Goal: Information Seeking & Learning: Learn about a topic

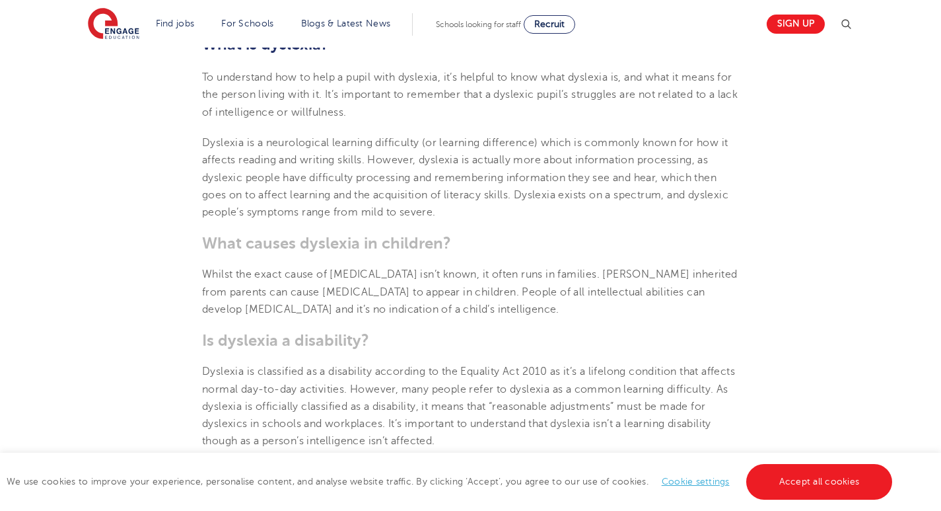
drag, startPoint x: 515, startPoint y: 213, endPoint x: 515, endPoint y: 236, distance: 22.5
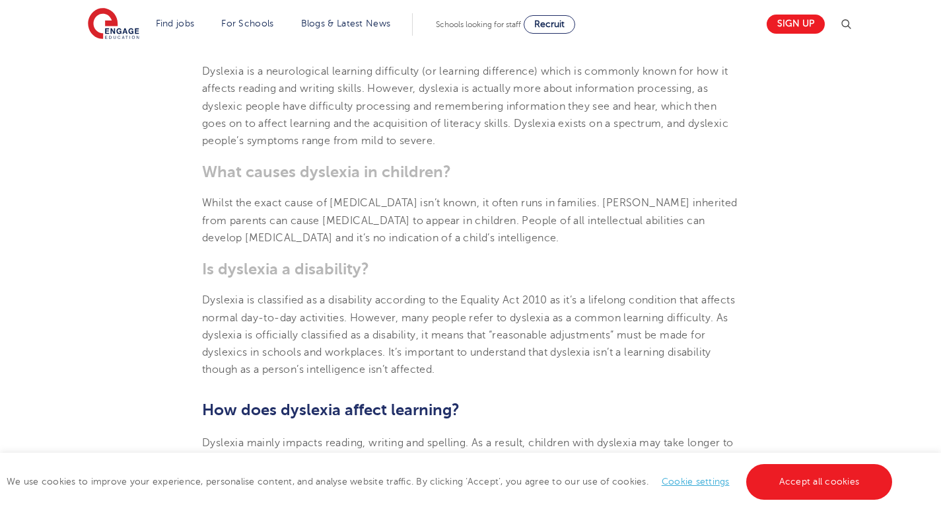
scroll to position [620, 0]
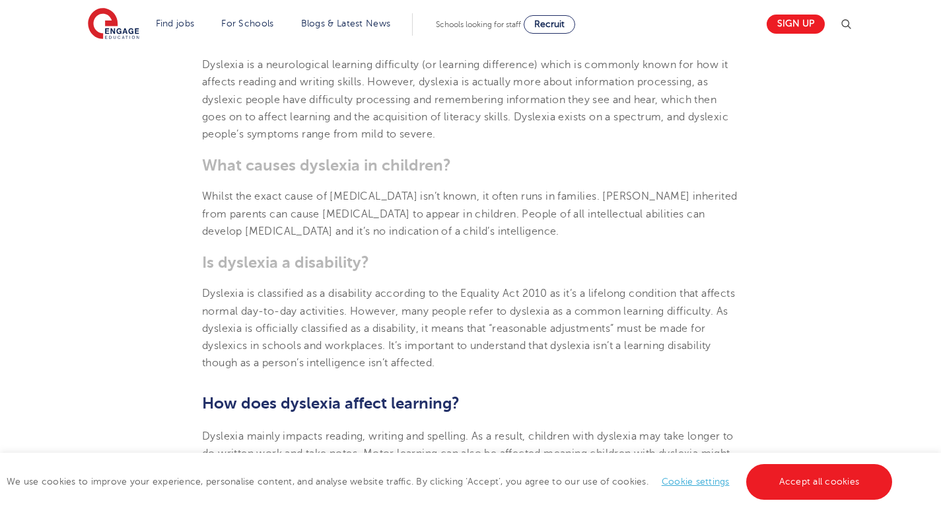
drag, startPoint x: 513, startPoint y: 237, endPoint x: 511, endPoint y: 260, distance: 23.2
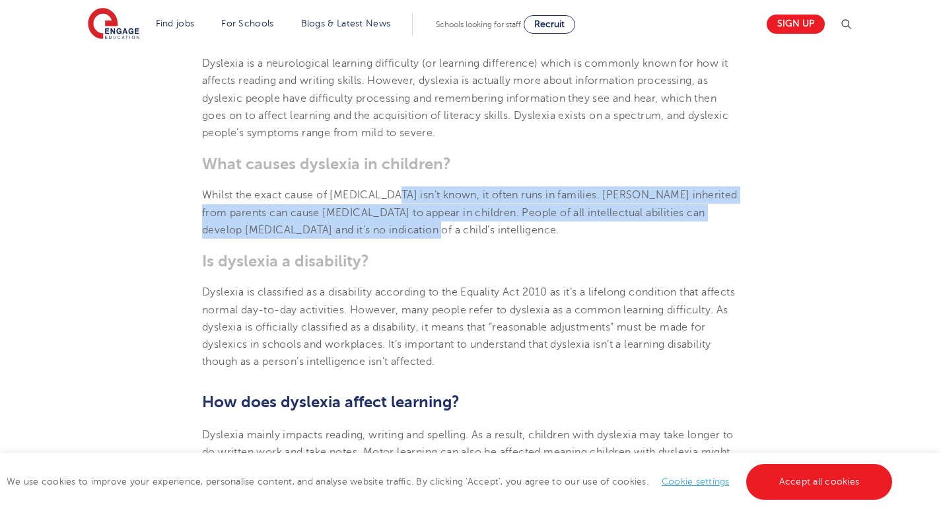
drag, startPoint x: 384, startPoint y: 196, endPoint x: 406, endPoint y: 226, distance: 37.4
click at [406, 226] on p "Whilst the exact cause of [MEDICAL_DATA] isn’t known, it often runs in families…" at bounding box center [470, 212] width 537 height 52
drag, startPoint x: 406, startPoint y: 226, endPoint x: 373, endPoint y: 194, distance: 45.3
click at [373, 194] on p "Whilst the exact cause of [MEDICAL_DATA] isn’t known, it often runs in families…" at bounding box center [470, 212] width 537 height 52
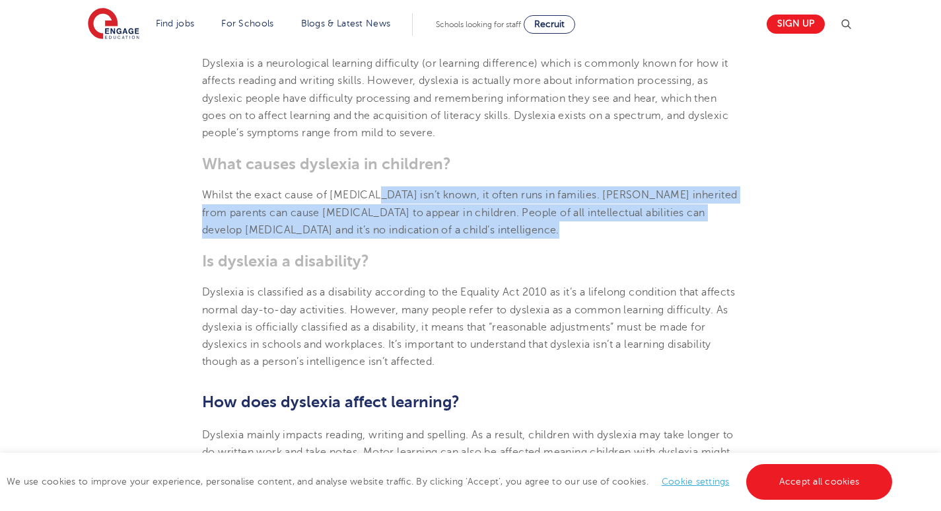
click at [373, 194] on span "Whilst the exact cause of [MEDICAL_DATA] isn’t known, it often runs in families…" at bounding box center [470, 212] width 536 height 47
drag, startPoint x: 373, startPoint y: 194, endPoint x: 423, endPoint y: 238, distance: 66.5
click at [423, 238] on p "Whilst the exact cause of [MEDICAL_DATA] isn’t known, it often runs in families…" at bounding box center [470, 212] width 537 height 52
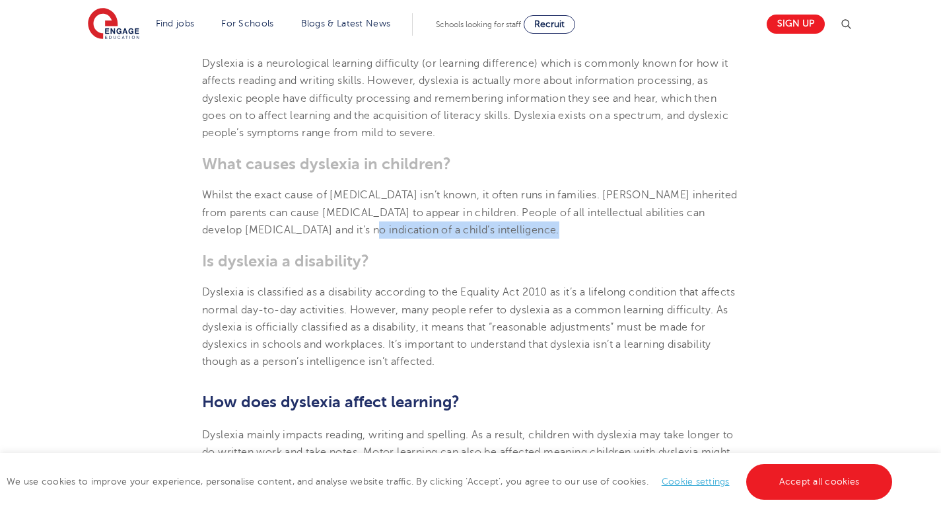
drag, startPoint x: 423, startPoint y: 238, endPoint x: 347, endPoint y: 227, distance: 77.4
click at [347, 227] on p "Whilst the exact cause of [MEDICAL_DATA] isn’t known, it often runs in families…" at bounding box center [470, 212] width 537 height 52
click at [360, 226] on span "Whilst the exact cause of [MEDICAL_DATA] isn’t known, it often runs in families…" at bounding box center [470, 212] width 536 height 47
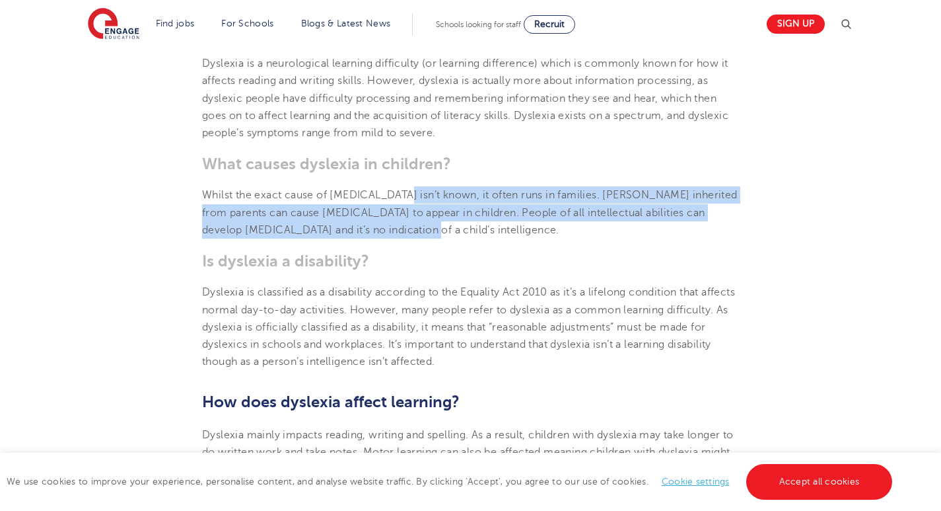
drag, startPoint x: 414, startPoint y: 227, endPoint x: 393, endPoint y: 194, distance: 38.7
click at [393, 194] on p "Whilst the exact cause of [MEDICAL_DATA] isn’t known, it often runs in families…" at bounding box center [470, 212] width 537 height 52
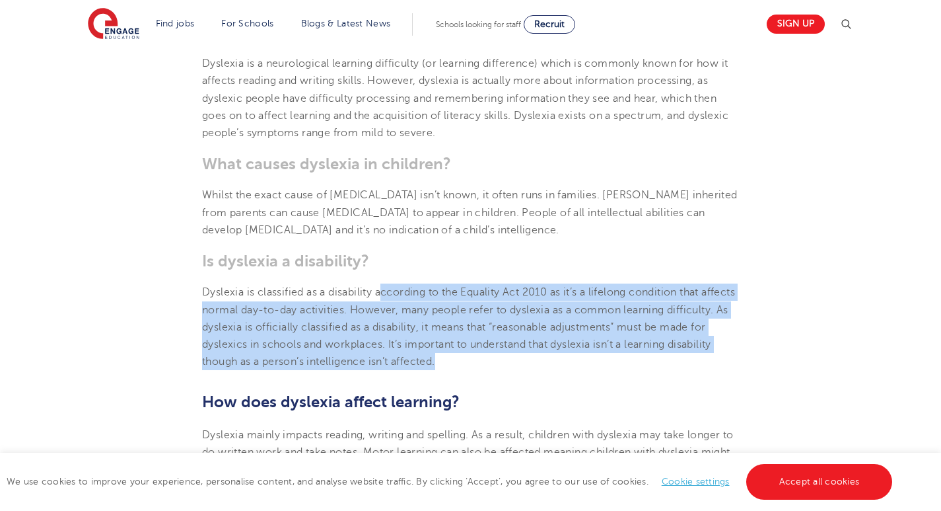
drag, startPoint x: 382, startPoint y: 293, endPoint x: 525, endPoint y: 364, distance: 160.1
click at [525, 364] on p "Dyslexia is classified as a disability according to the Equality Act 2010 as it…" at bounding box center [470, 326] width 537 height 87
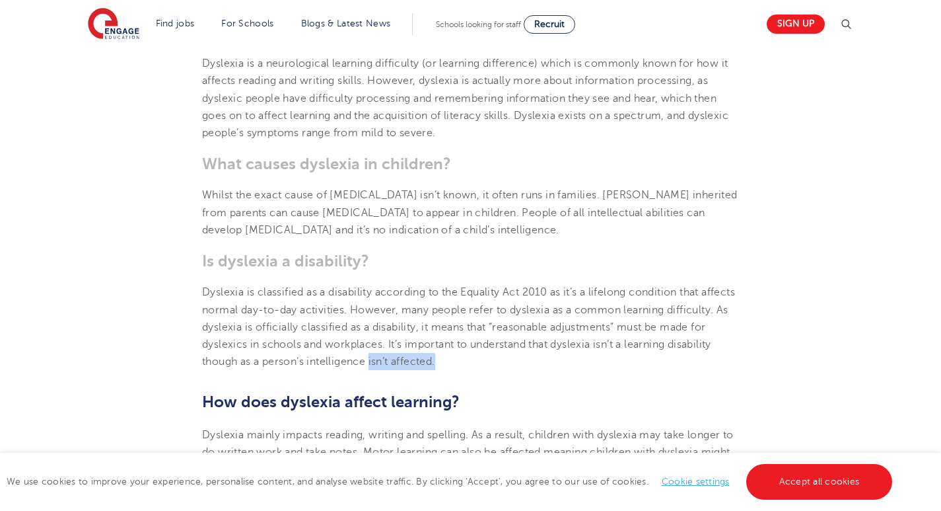
drag, startPoint x: 525, startPoint y: 364, endPoint x: 437, endPoint y: 365, distance: 87.9
click at [437, 365] on p "Dyslexia is classified as a disability according to the Equality Act 2010 as it…" at bounding box center [470, 326] width 537 height 87
click at [423, 360] on span "Dyslexia is classified as a disability according to the Equality Act 2010 as it…" at bounding box center [468, 326] width 533 height 81
drag, startPoint x: 371, startPoint y: 357, endPoint x: 507, endPoint y: 359, distance: 135.4
click at [507, 359] on p "Dyslexia is classified as a disability according to the Equality Act 2010 as it…" at bounding box center [470, 326] width 537 height 87
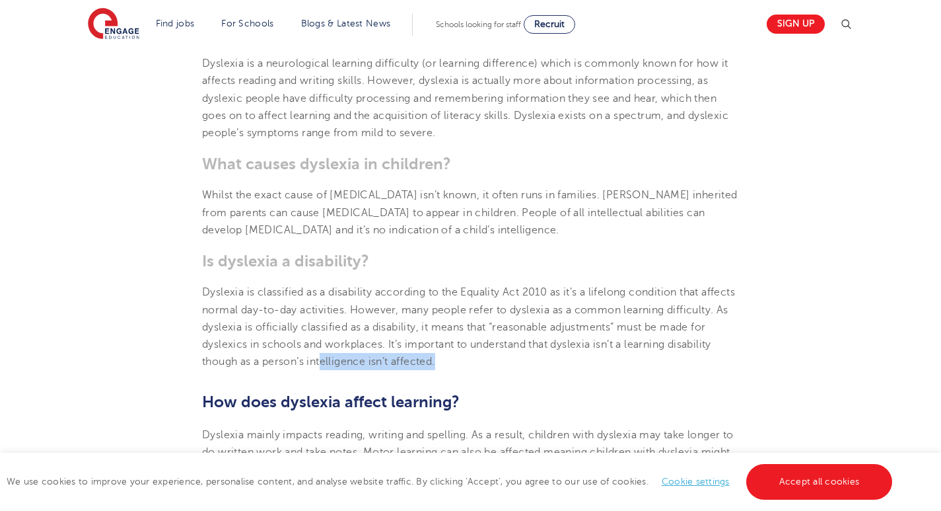
click at [507, 359] on p "Dyslexia is classified as a disability according to the Equality Act 2010 as it…" at bounding box center [470, 326] width 537 height 87
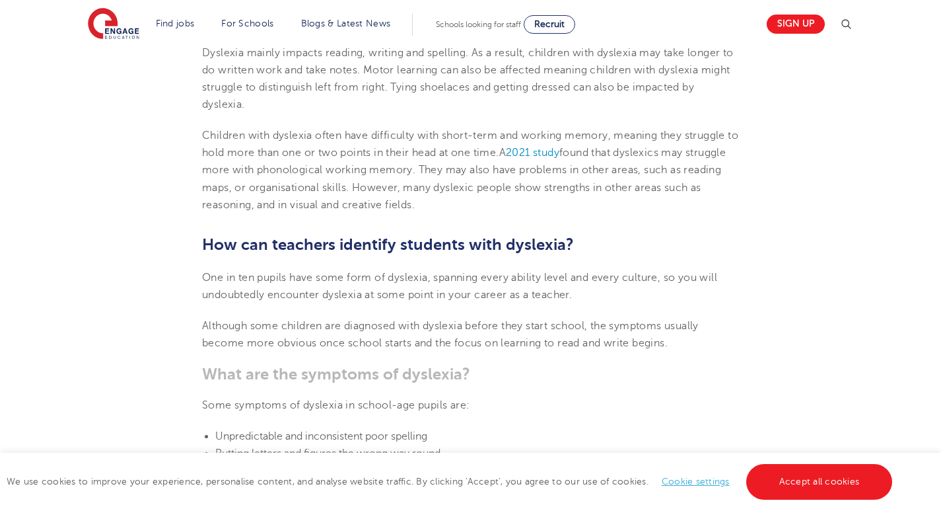
drag, startPoint x: 518, startPoint y: 354, endPoint x: 479, endPoint y: 374, distance: 43.7
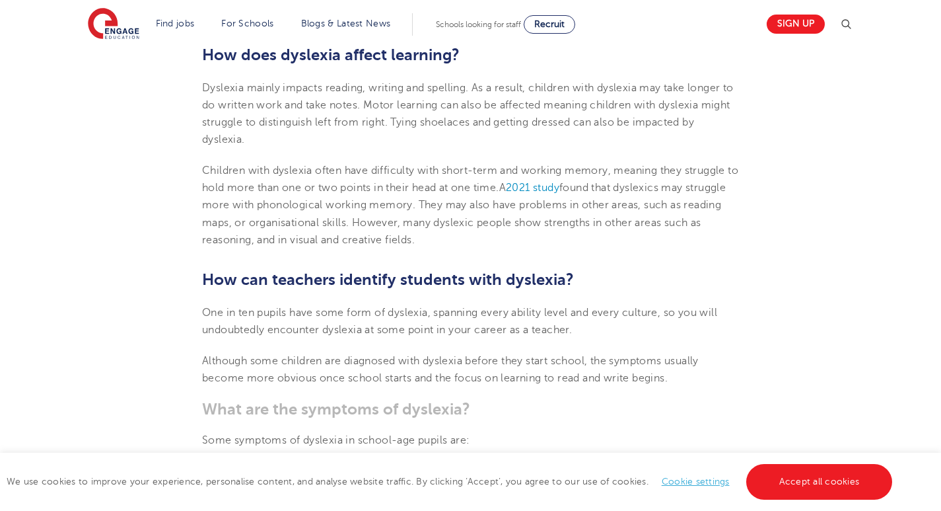
drag, startPoint x: 439, startPoint y: 298, endPoint x: 447, endPoint y: 262, distance: 37.1
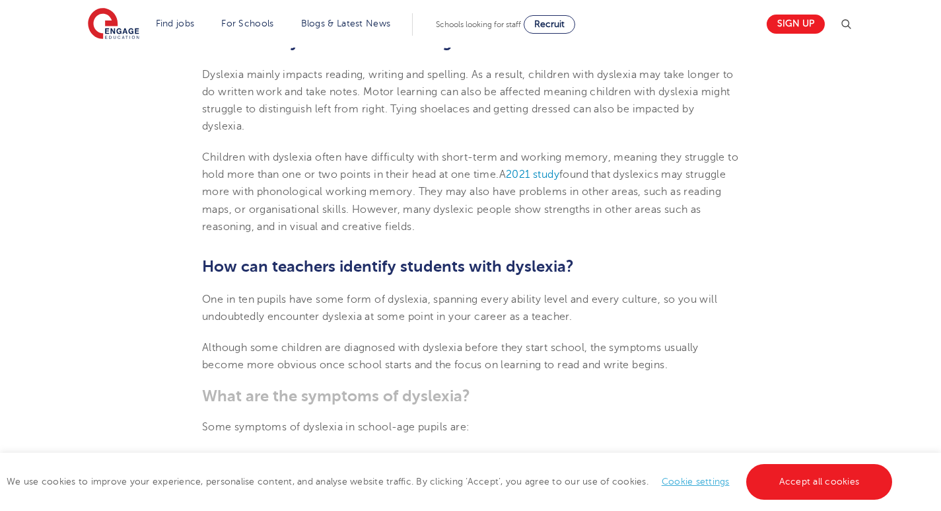
drag, startPoint x: 433, startPoint y: 170, endPoint x: 435, endPoint y: 194, distance: 23.2
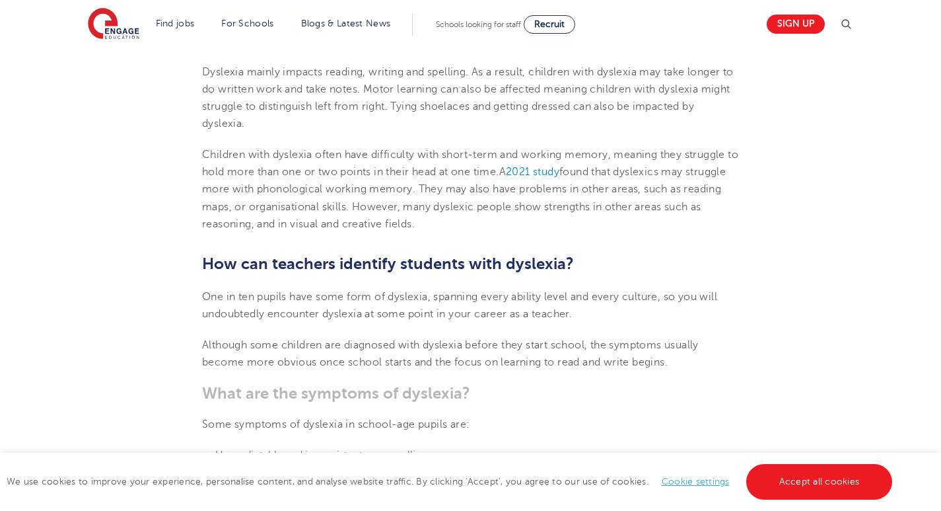
drag, startPoint x: 408, startPoint y: 72, endPoint x: 448, endPoint y: 221, distance: 154.5
click at [448, 221] on p "Children with [MEDICAL_DATA] often have difficulty with short-term and working …" at bounding box center [470, 189] width 537 height 87
drag, startPoint x: 452, startPoint y: 224, endPoint x: 383, endPoint y: 96, distance: 145.7
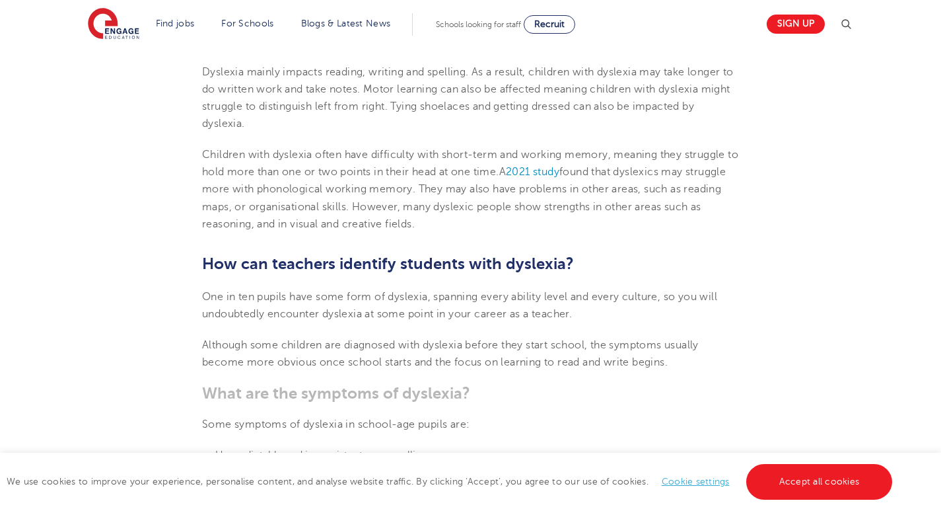
click at [383, 96] on p "Dyslexia mainly impacts reading, writing and spelling. As a result, children wi…" at bounding box center [470, 97] width 537 height 69
drag, startPoint x: 381, startPoint y: 88, endPoint x: 488, endPoint y: 220, distance: 170.0
click at [489, 219] on p "Children with [MEDICAL_DATA] often have difficulty with short-term and working …" at bounding box center [470, 189] width 537 height 87
drag, startPoint x: 489, startPoint y: 219, endPoint x: 423, endPoint y: 104, distance: 133.2
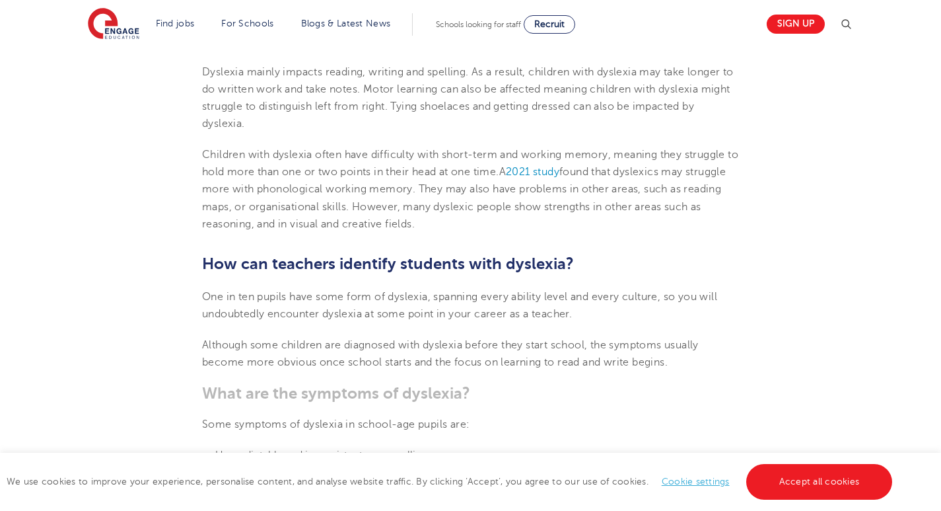
click at [423, 104] on span "Dyslexia mainly impacts reading, writing and spelling. As a result, children wi…" at bounding box center [468, 98] width 532 height 64
drag, startPoint x: 423, startPoint y: 104, endPoint x: 474, endPoint y: 219, distance: 126.6
click at [474, 219] on p "Children with [MEDICAL_DATA] often have difficulty with short-term and working …" at bounding box center [470, 189] width 537 height 87
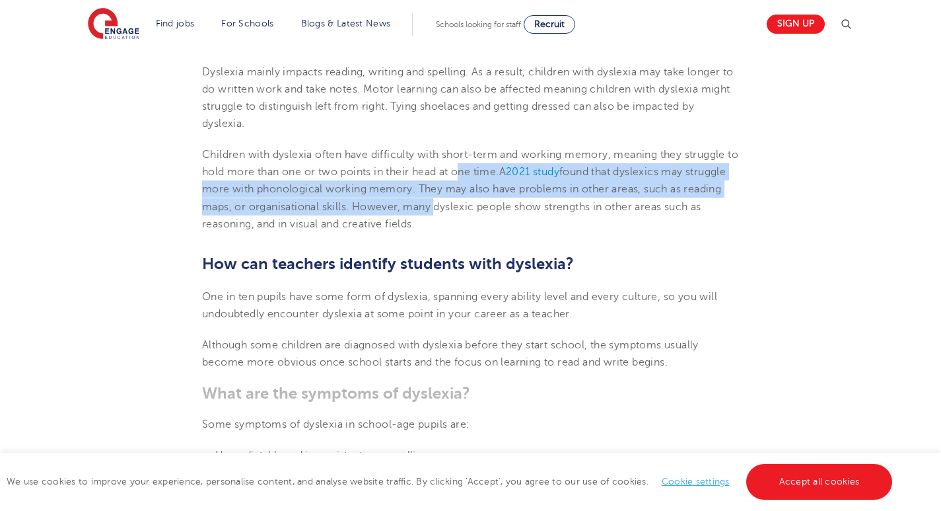
drag, startPoint x: 478, startPoint y: 213, endPoint x: 480, endPoint y: 176, distance: 37.0
click at [480, 176] on p "Children with [MEDICAL_DATA] often have difficulty with short-term and working …" at bounding box center [470, 189] width 537 height 87
click at [480, 176] on span "Children with dyslexia often have difficulty with short-term and working memory…" at bounding box center [470, 163] width 536 height 29
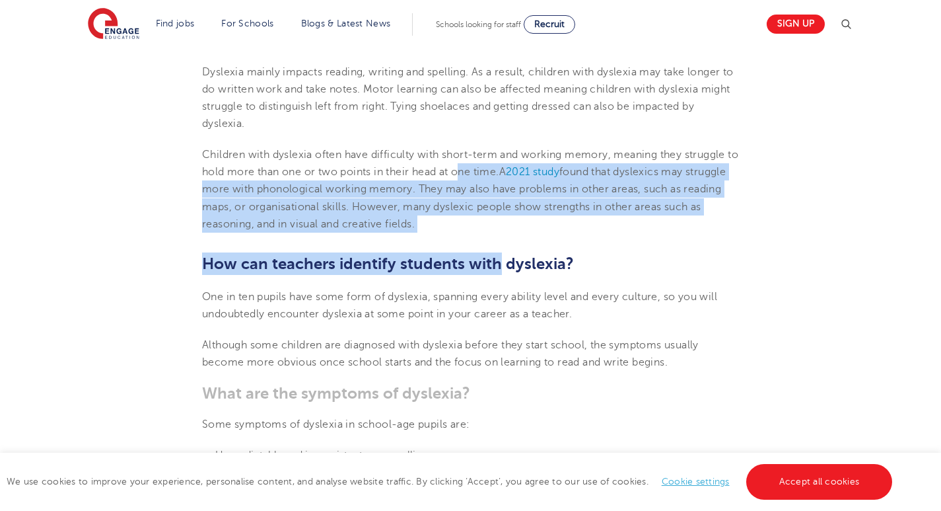
drag, startPoint x: 480, startPoint y: 180, endPoint x: 496, endPoint y: 234, distance: 56.6
drag, startPoint x: 496, startPoint y: 225, endPoint x: 499, endPoint y: 192, distance: 33.3
click at [499, 192] on p "Children with [MEDICAL_DATA] often have difficulty with short-term and working …" at bounding box center [470, 189] width 537 height 87
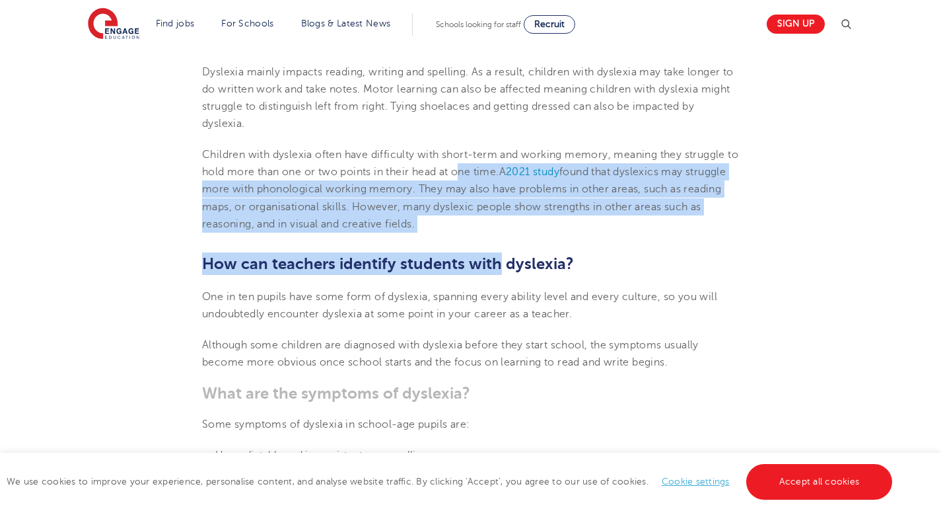
click at [499, 192] on span ". They may also have problems in other areas, such as reading maps, or organisa…" at bounding box center [461, 206] width 519 height 47
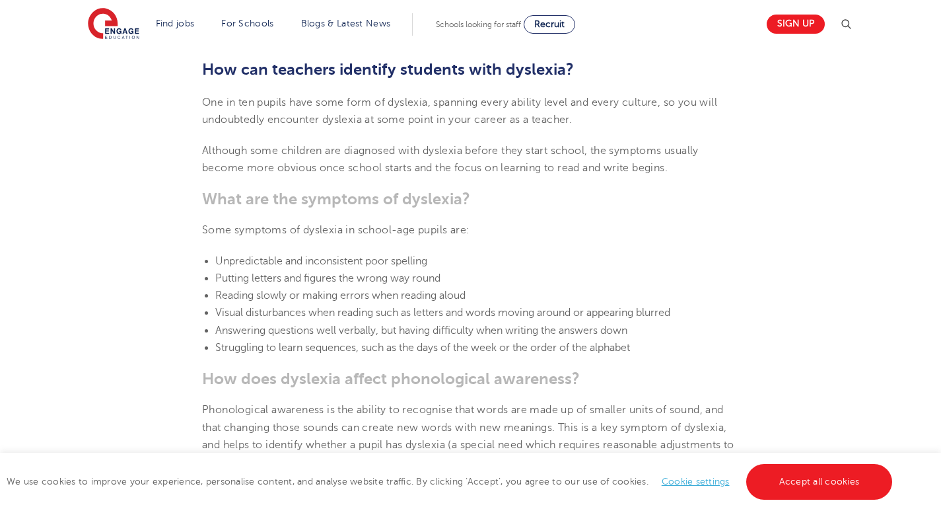
drag, startPoint x: 630, startPoint y: 235, endPoint x: 624, endPoint y: 287, distance: 53.2
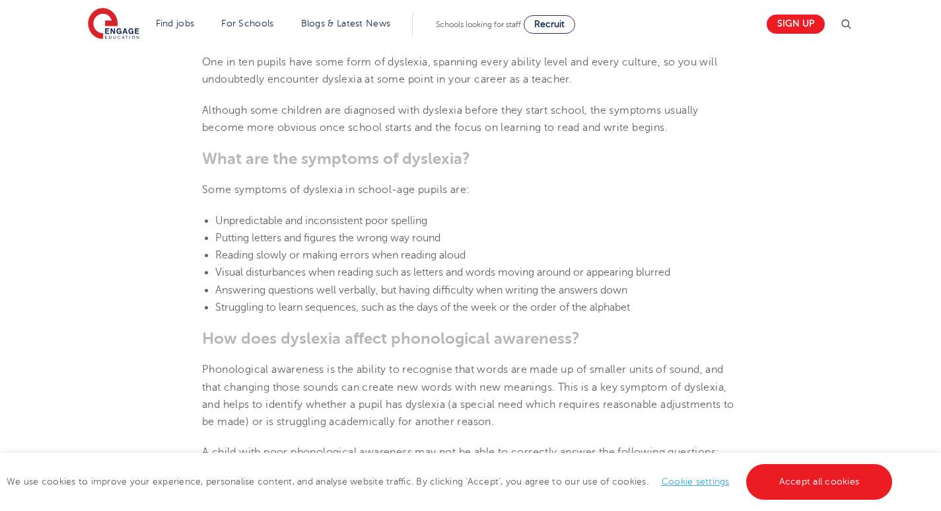
drag, startPoint x: 595, startPoint y: 215, endPoint x: 601, endPoint y: 238, distance: 23.9
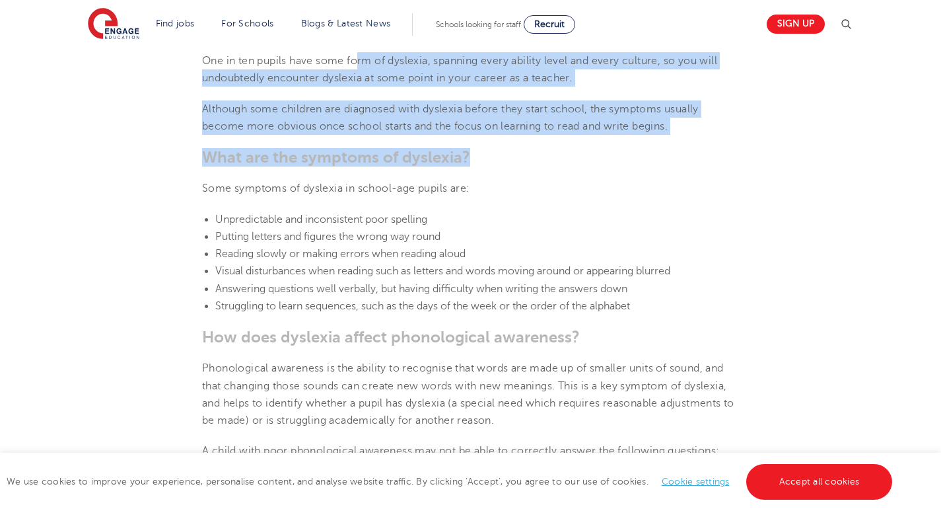
drag, startPoint x: 361, startPoint y: 59, endPoint x: 486, endPoint y: 140, distance: 148.4
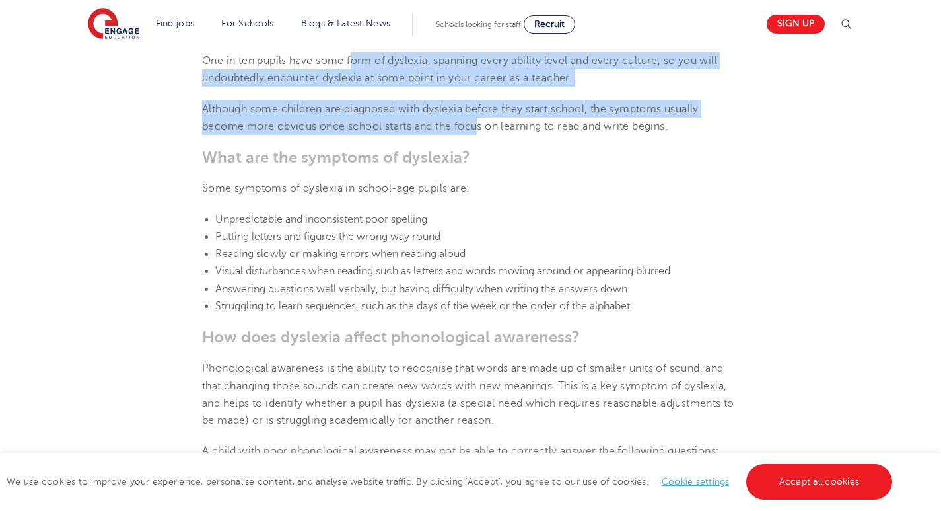
drag, startPoint x: 480, startPoint y: 134, endPoint x: 353, endPoint y: 66, distance: 143.9
click at [353, 66] on span "One in ten pupils have some form of dyslexia, spanning every ability level and …" at bounding box center [459, 69] width 515 height 29
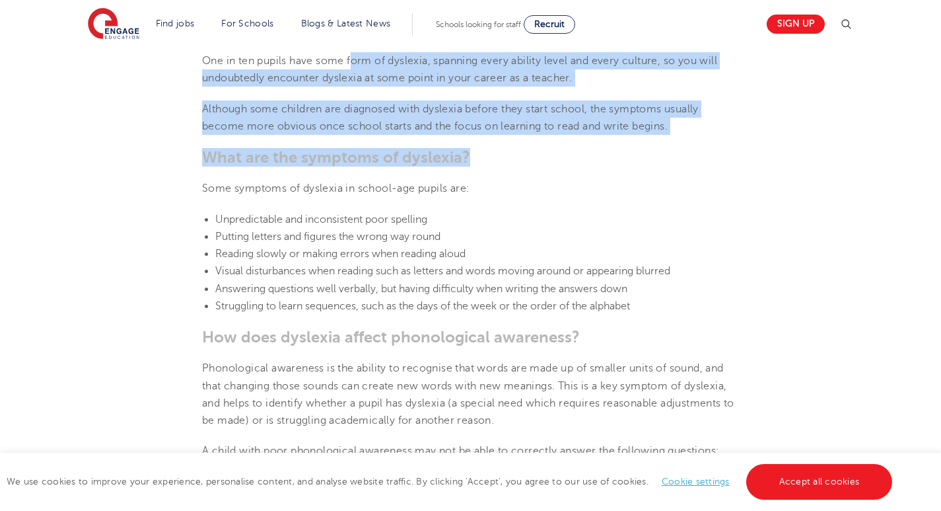
drag, startPoint x: 353, startPoint y: 66, endPoint x: 476, endPoint y: 142, distance: 144.5
click at [674, 129] on span "Although some children are diagnosed with dyslexia before they start school, th…" at bounding box center [450, 117] width 497 height 29
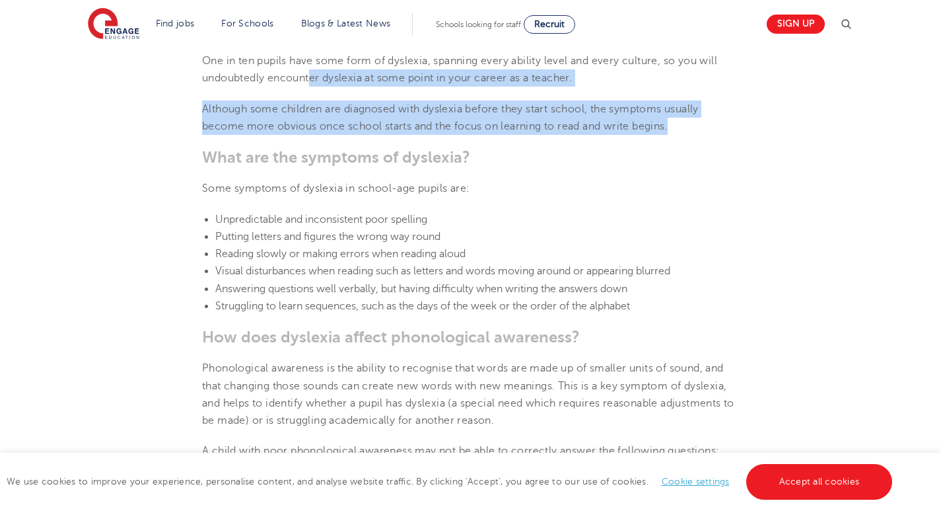
drag, startPoint x: 674, startPoint y: 129, endPoint x: 310, endPoint y: 72, distance: 368.5
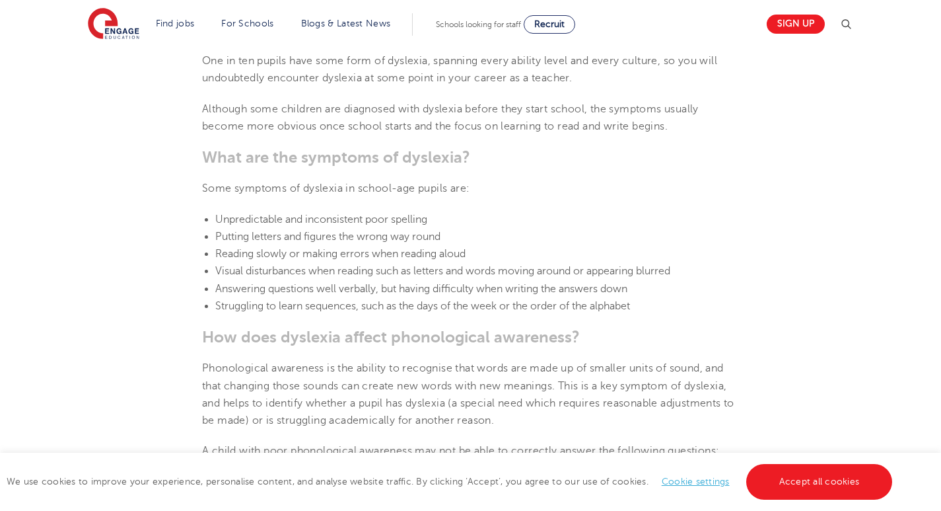
click at [307, 63] on span "One in ten pupils have some form of dyslexia, spanning every ability level and …" at bounding box center [459, 69] width 515 height 29
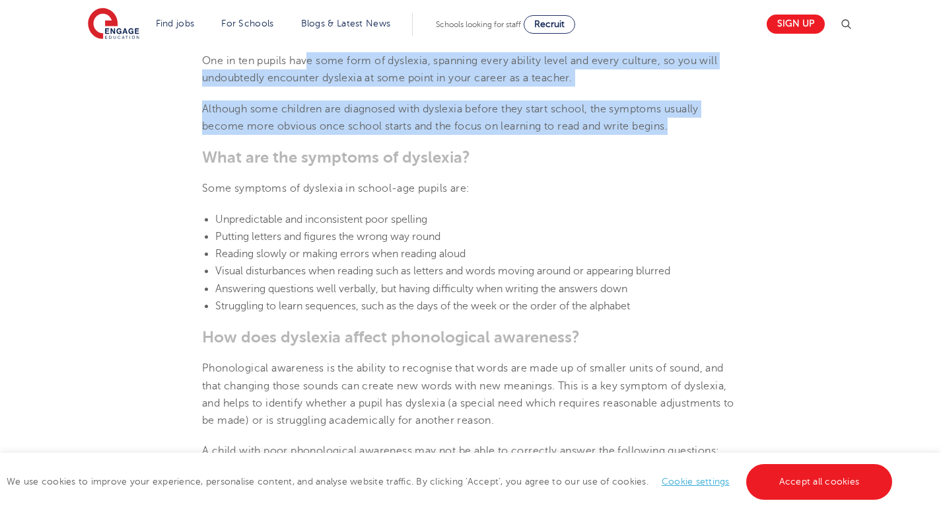
drag, startPoint x: 325, startPoint y: 73, endPoint x: 677, endPoint y: 133, distance: 357.2
click at [677, 133] on p "Although some children are diagnosed with dyslexia before they start school, th…" at bounding box center [470, 117] width 537 height 35
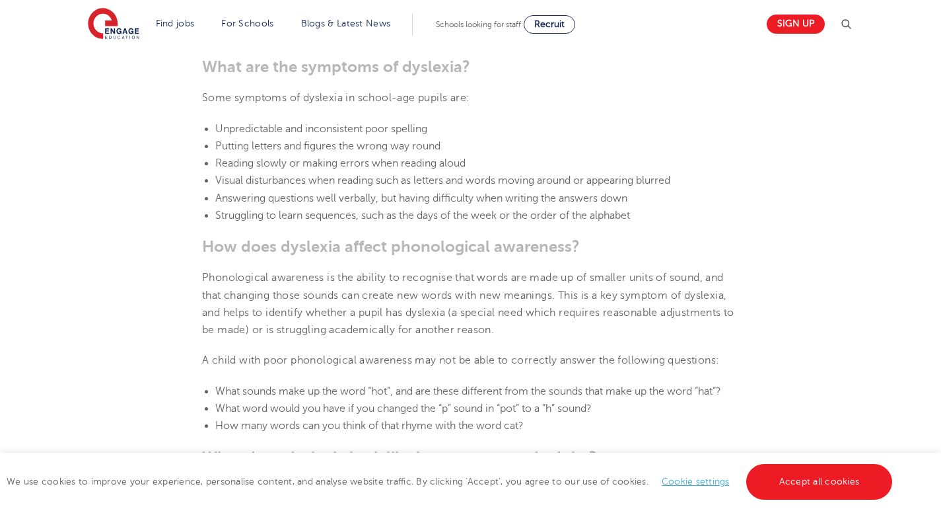
drag, startPoint x: 675, startPoint y: 137, endPoint x: 655, endPoint y: 147, distance: 21.9
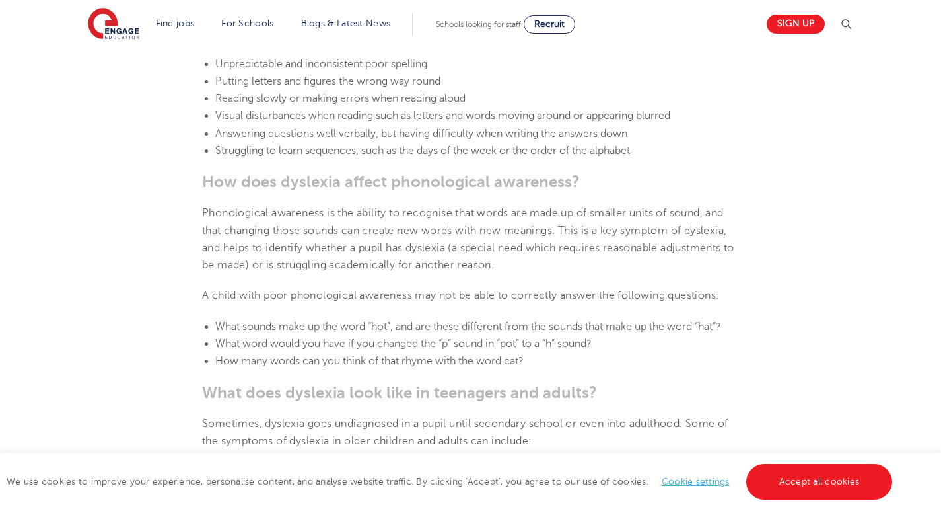
drag, startPoint x: 646, startPoint y: 118, endPoint x: 646, endPoint y: 137, distance: 19.8
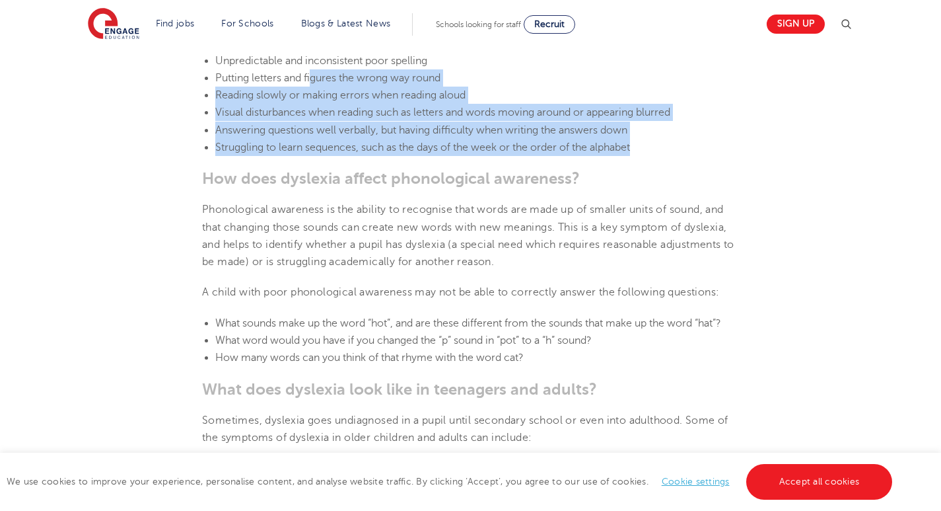
drag, startPoint x: 312, startPoint y: 77, endPoint x: 655, endPoint y: 155, distance: 351.6
click at [655, 155] on ul "Unpredictable and inconsistent poor spelling Putting letters and figures the wr…" at bounding box center [470, 104] width 537 height 104
click at [655, 155] on li "Struggling to learn sequences, such as the days of the week or the order of the…" at bounding box center [477, 147] width 524 height 17
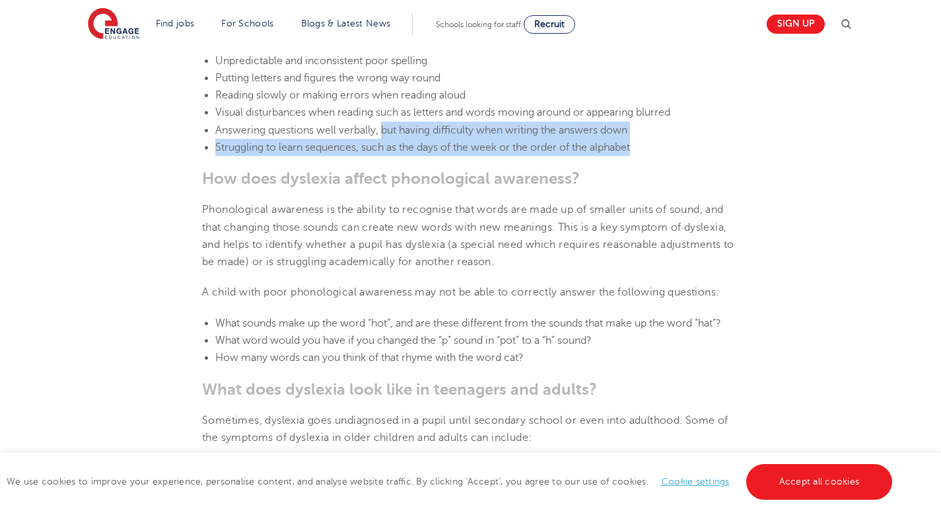
drag, startPoint x: 655, startPoint y: 155, endPoint x: 383, endPoint y: 128, distance: 273.6
click at [383, 128] on ul "Unpredictable and inconsistent poor spelling Putting letters and figures the wr…" at bounding box center [470, 104] width 537 height 104
click at [383, 128] on span "Answering questions well verbally, but having difficulty when writing the answe…" at bounding box center [421, 130] width 412 height 12
drag, startPoint x: 383, startPoint y: 128, endPoint x: 634, endPoint y: 151, distance: 252.2
click at [634, 151] on ul "Unpredictable and inconsistent poor spelling Putting letters and figures the wr…" at bounding box center [470, 104] width 537 height 104
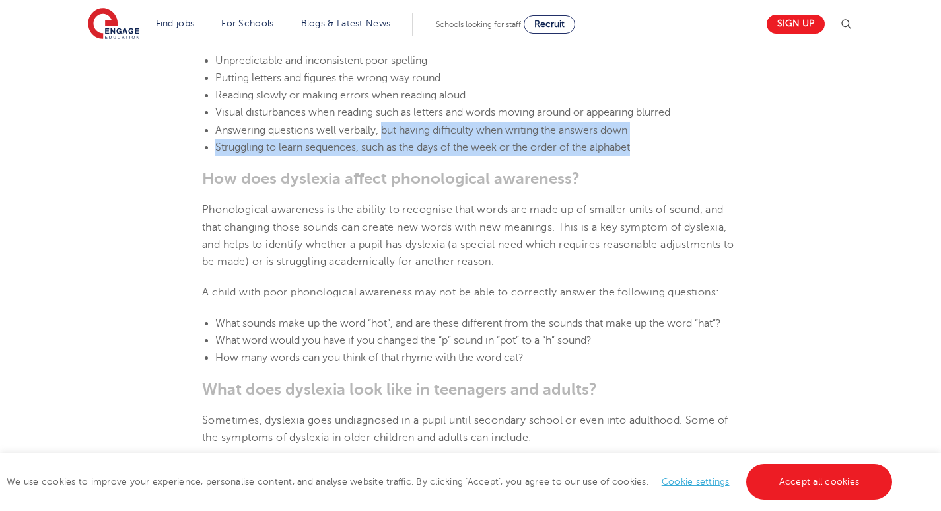
click at [630, 151] on span "Struggling to learn sequences, such as the days of the week or the order of the…" at bounding box center [422, 147] width 415 height 12
drag, startPoint x: 634, startPoint y: 151, endPoint x: 406, endPoint y: 132, distance: 228.1
click at [406, 132] on ul "Unpredictable and inconsistent poor spelling Putting letters and figures the wr…" at bounding box center [470, 104] width 537 height 104
click at [406, 132] on span "Answering questions well verbally, but having difficulty when writing the answe…" at bounding box center [421, 130] width 412 height 12
drag, startPoint x: 404, startPoint y: 128, endPoint x: 667, endPoint y: 149, distance: 263.8
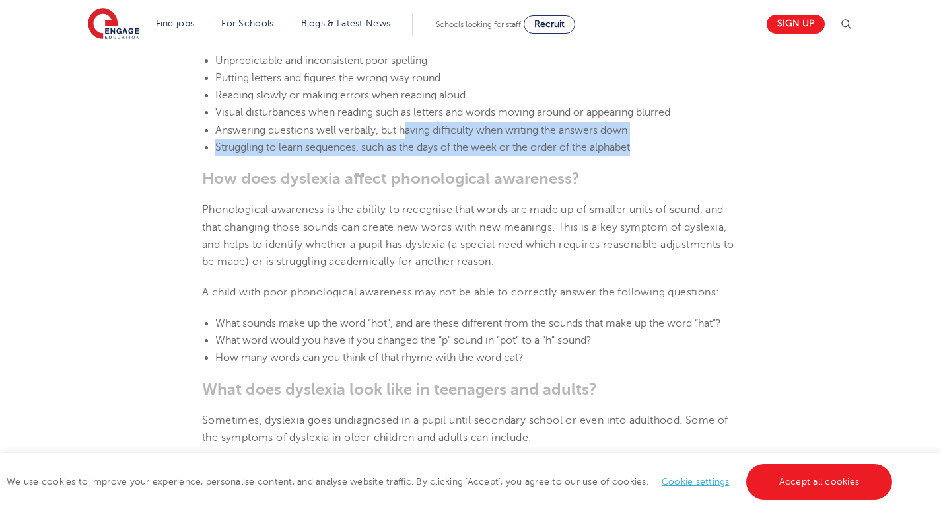
click at [667, 149] on ul "Unpredictable and inconsistent poor spelling Putting letters and figures the wr…" at bounding box center [470, 104] width 537 height 104
click at [667, 149] on li "Struggling to learn sequences, such as the days of the week or the order of the…" at bounding box center [477, 147] width 524 height 17
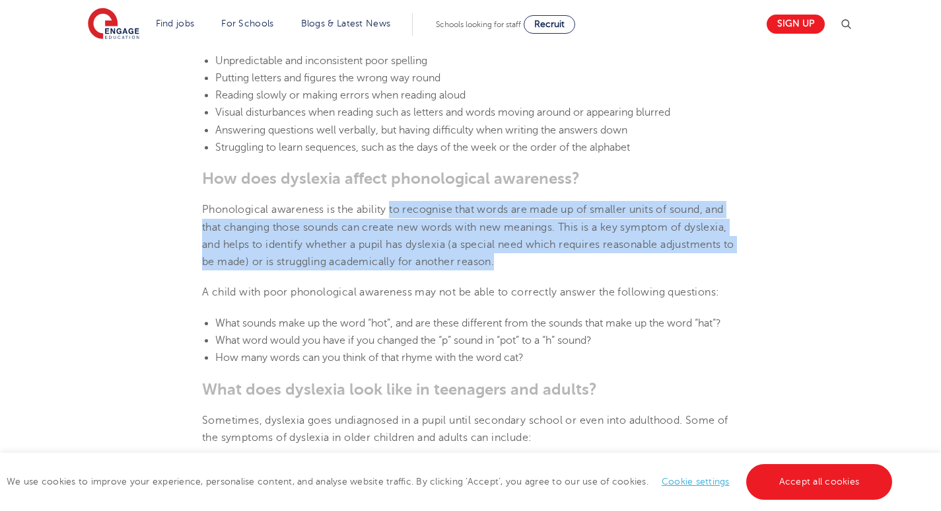
drag, startPoint x: 392, startPoint y: 205, endPoint x: 554, endPoint y: 265, distance: 172.7
click at [554, 265] on p "Phonological awareness is the ability to recognise that words are made up of sm…" at bounding box center [470, 235] width 537 height 69
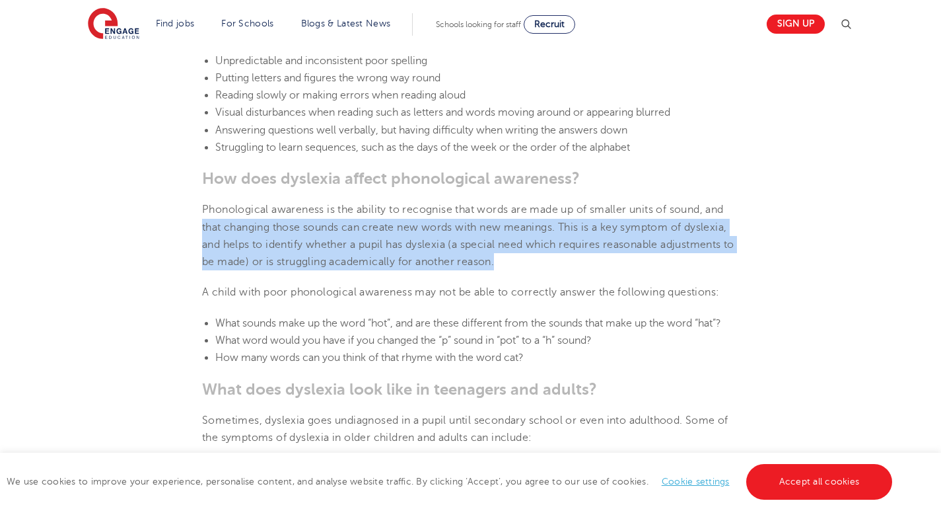
drag, startPoint x: 554, startPoint y: 265, endPoint x: 177, endPoint y: 221, distance: 379.1
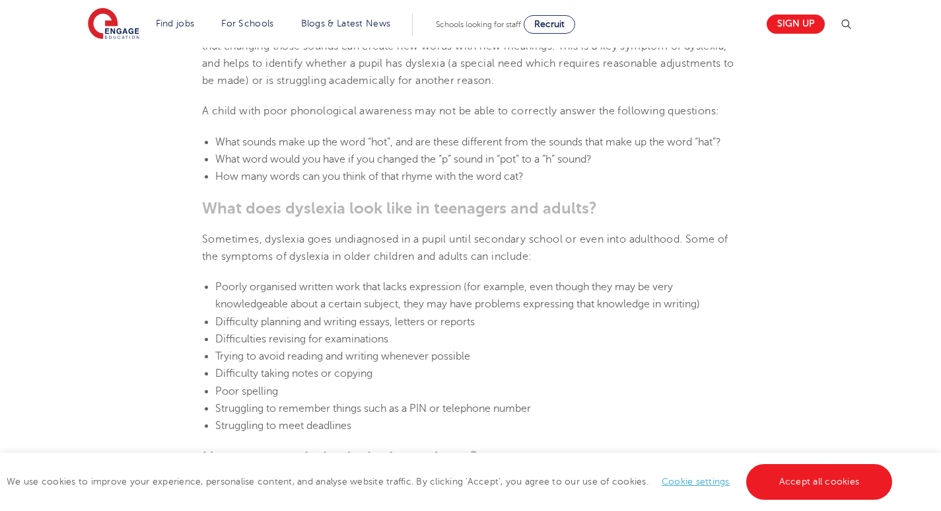
drag, startPoint x: 365, startPoint y: 254, endPoint x: 341, endPoint y: 242, distance: 27.2
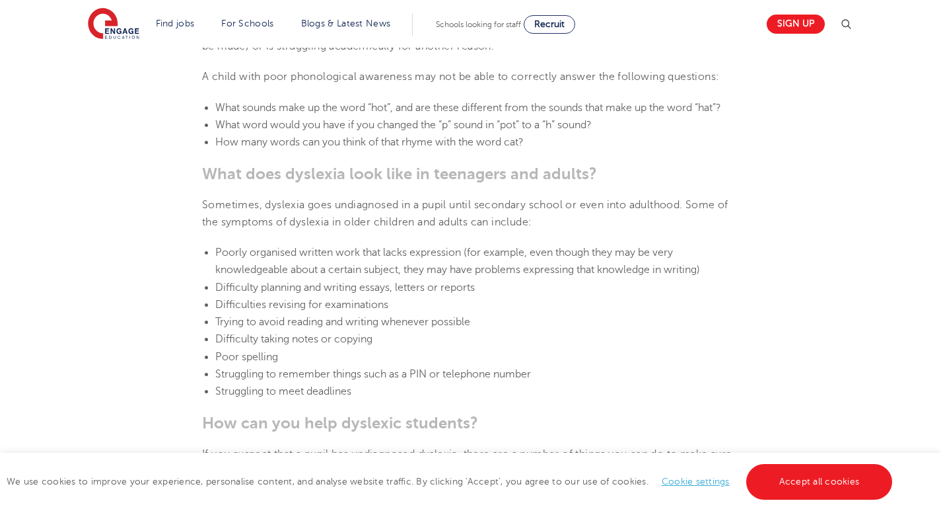
scroll to position [1600, 0]
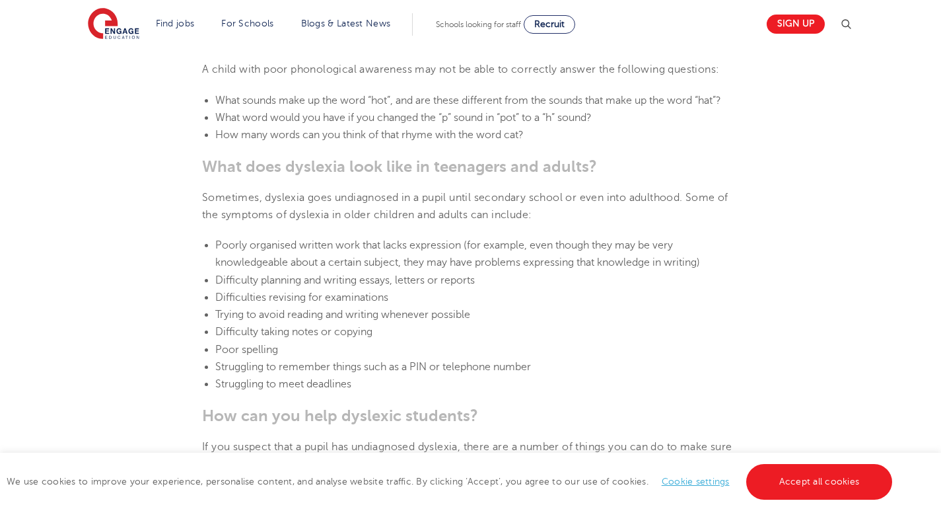
drag, startPoint x: 341, startPoint y: 242, endPoint x: 344, endPoint y: 264, distance: 22.7
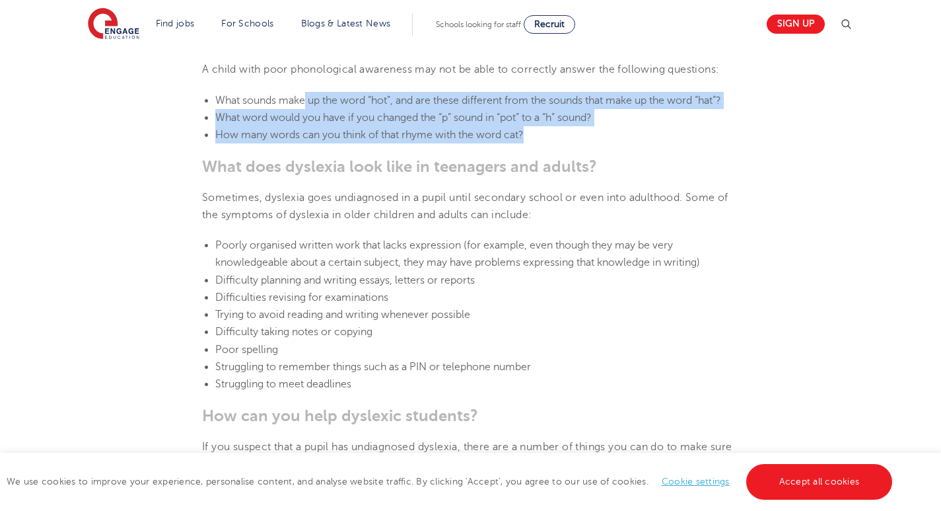
drag, startPoint x: 319, startPoint y: 101, endPoint x: 598, endPoint y: 129, distance: 280.2
click at [598, 129] on ul "What sounds make up the word “hot”, and are these different from the sounds tha…" at bounding box center [470, 118] width 537 height 52
click at [598, 130] on li "How many words can you think of that rhyme with the word cat?" at bounding box center [477, 134] width 524 height 17
click at [597, 131] on li "How many words can you think of that rhyme with the word cat?" at bounding box center [477, 134] width 524 height 17
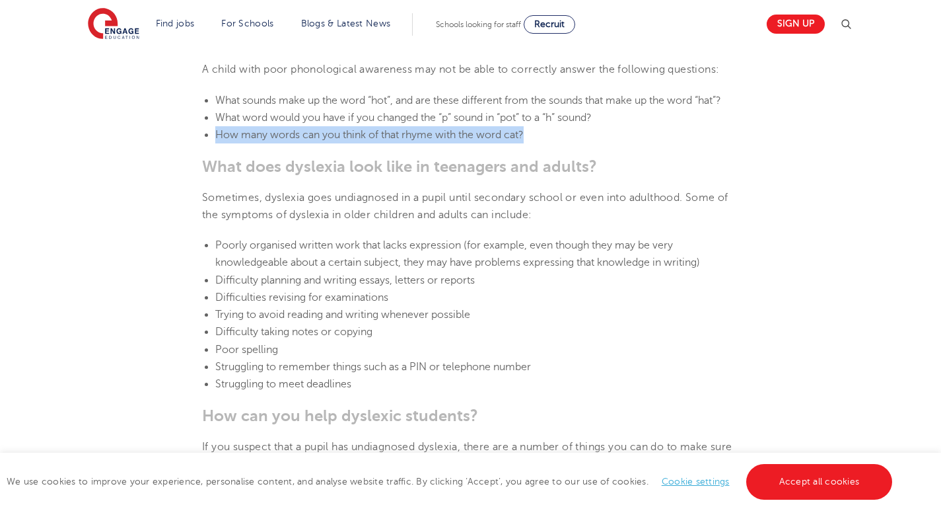
click at [597, 131] on li "How many words can you think of that rhyme with the word cat?" at bounding box center [477, 134] width 524 height 17
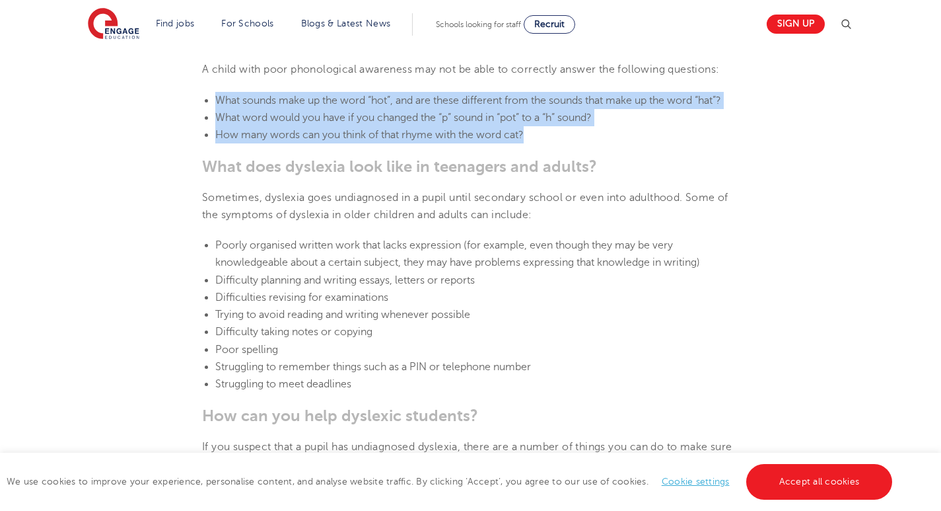
drag, startPoint x: 597, startPoint y: 131, endPoint x: 460, endPoint y: 101, distance: 140.0
click at [460, 101] on ul "What sounds make up the word “hot”, and are these different from the sounds tha…" at bounding box center [470, 118] width 537 height 52
click at [460, 101] on span "What sounds make up the word “hot”, and are these different from the sounds tha…" at bounding box center [468, 100] width 506 height 12
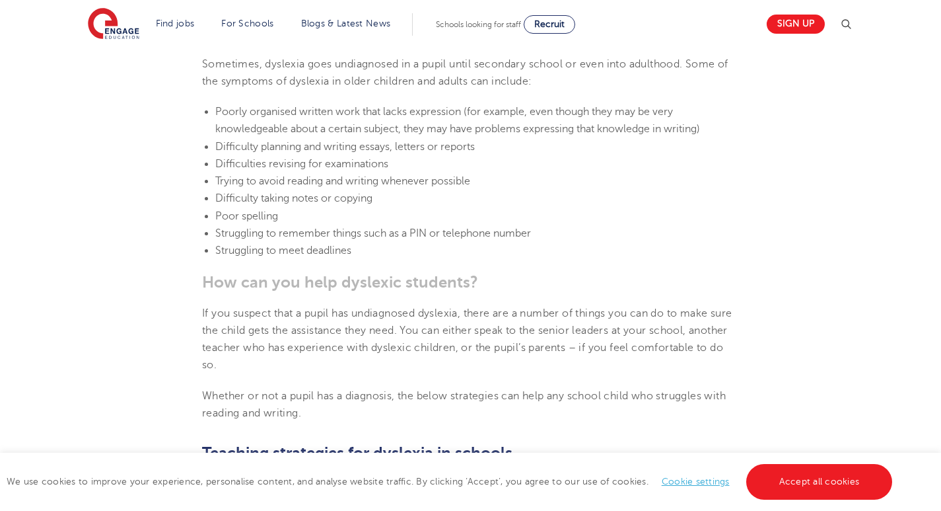
drag, startPoint x: 591, startPoint y: 206, endPoint x: 582, endPoint y: 231, distance: 26.5
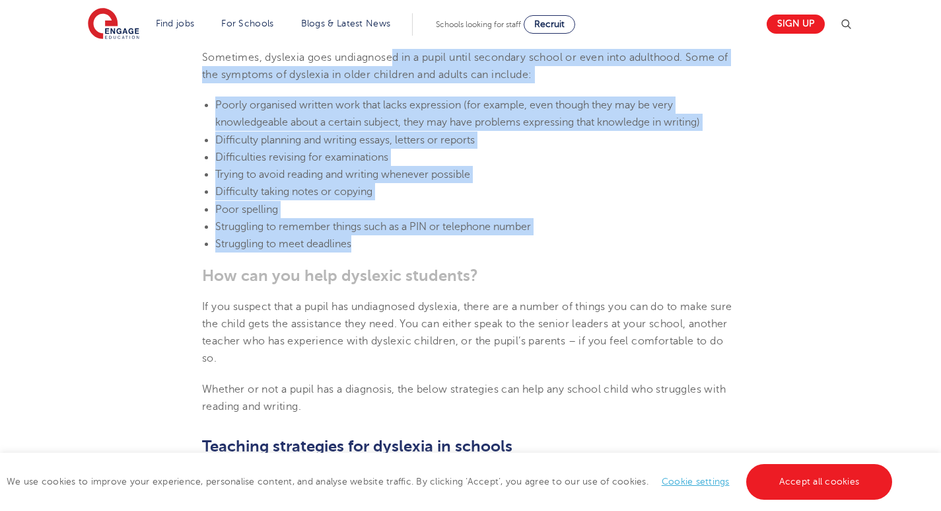
drag, startPoint x: 394, startPoint y: 62, endPoint x: 576, endPoint y: 245, distance: 258.3
click at [576, 245] on section "[DATE] Supporting [MEDICAL_DATA] in schools: 10 teaching strategies As a teache…" at bounding box center [470, 323] width 801 height 3398
click at [573, 243] on li "Struggling to meet deadlines" at bounding box center [477, 243] width 524 height 17
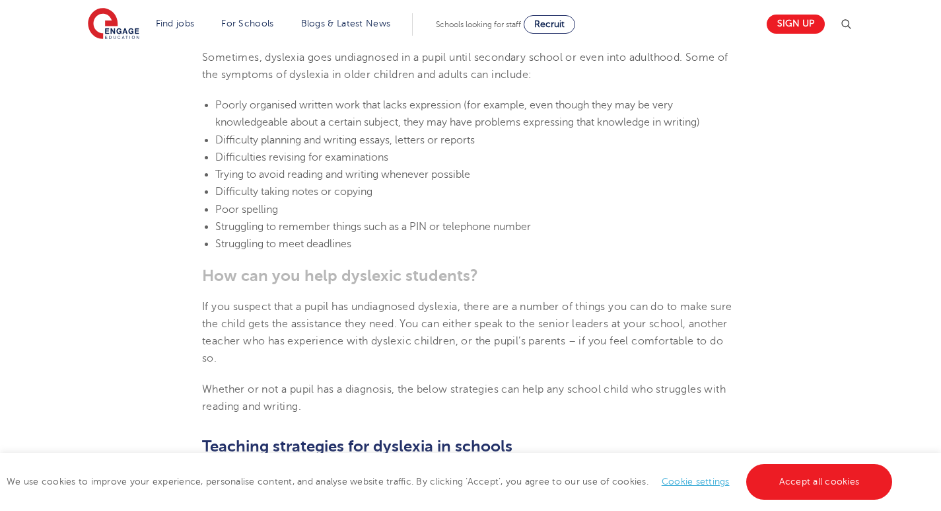
drag, startPoint x: 573, startPoint y: 243, endPoint x: 374, endPoint y: 242, distance: 199.5
click at [374, 242] on li "Struggling to meet deadlines" at bounding box center [477, 243] width 524 height 17
click at [373, 242] on li "Struggling to meet deadlines" at bounding box center [477, 243] width 524 height 17
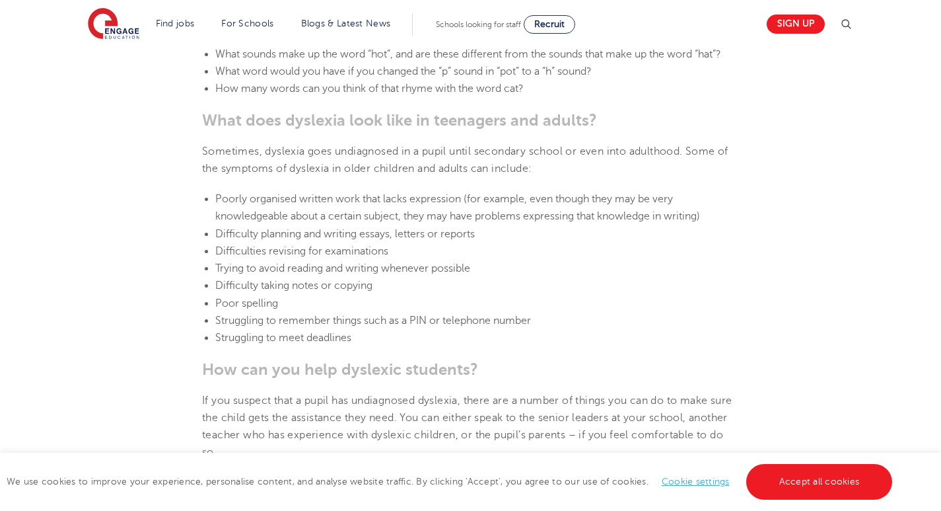
drag, startPoint x: 548, startPoint y: 229, endPoint x: 553, endPoint y: 178, distance: 51.1
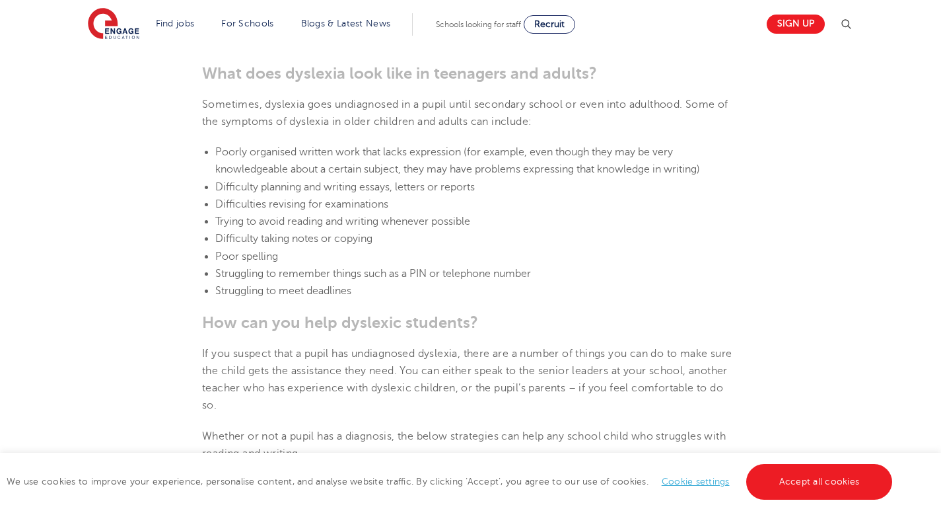
drag, startPoint x: 553, startPoint y: 175, endPoint x: 505, endPoint y: 164, distance: 49.5
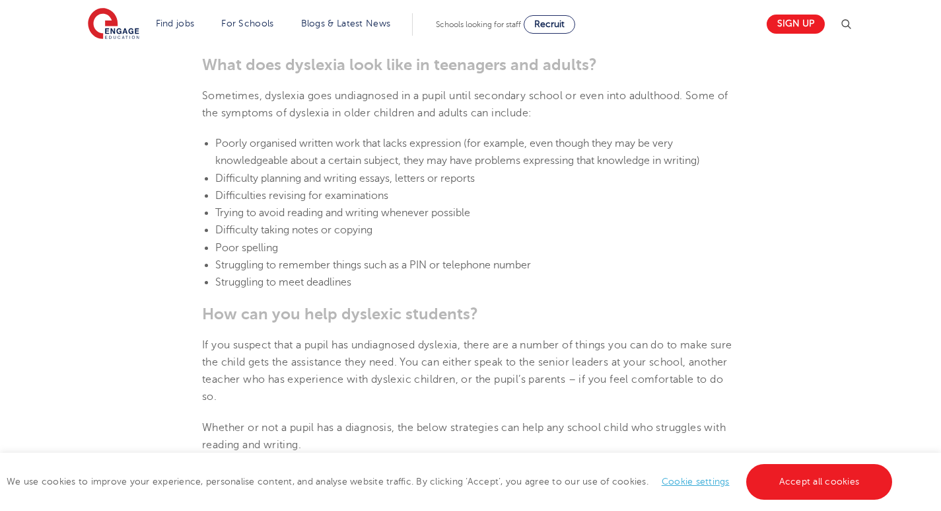
scroll to position [1715, 0]
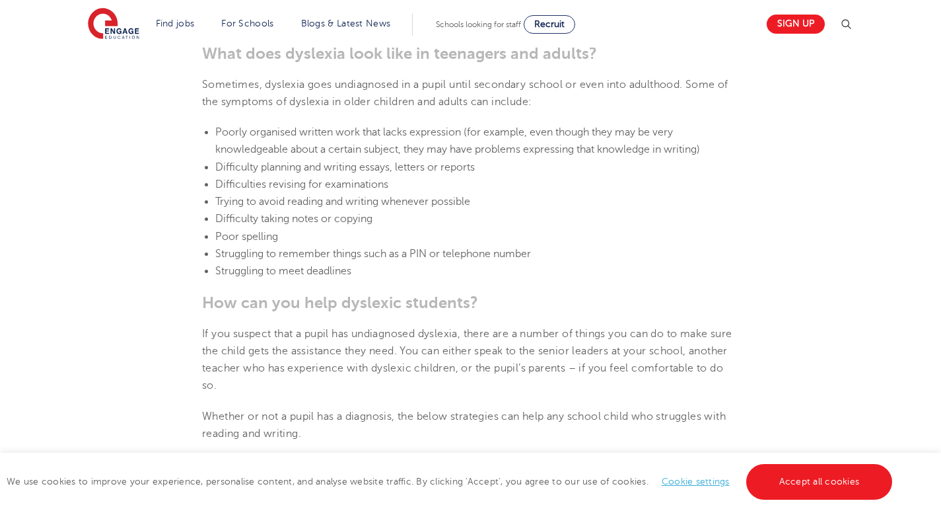
drag, startPoint x: 505, startPoint y: 165, endPoint x: 512, endPoint y: 191, distance: 26.8
drag, startPoint x: 513, startPoint y: 188, endPoint x: 334, endPoint y: 72, distance: 213.1
click at [512, 187] on li "Difficulties revising for examinations" at bounding box center [477, 182] width 524 height 17
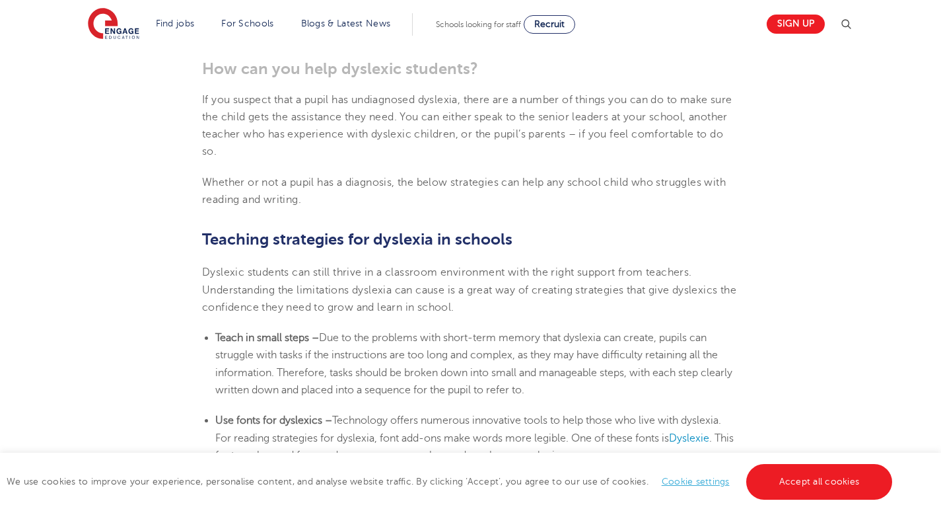
drag, startPoint x: 507, startPoint y: 192, endPoint x: 462, endPoint y: 218, distance: 52.7
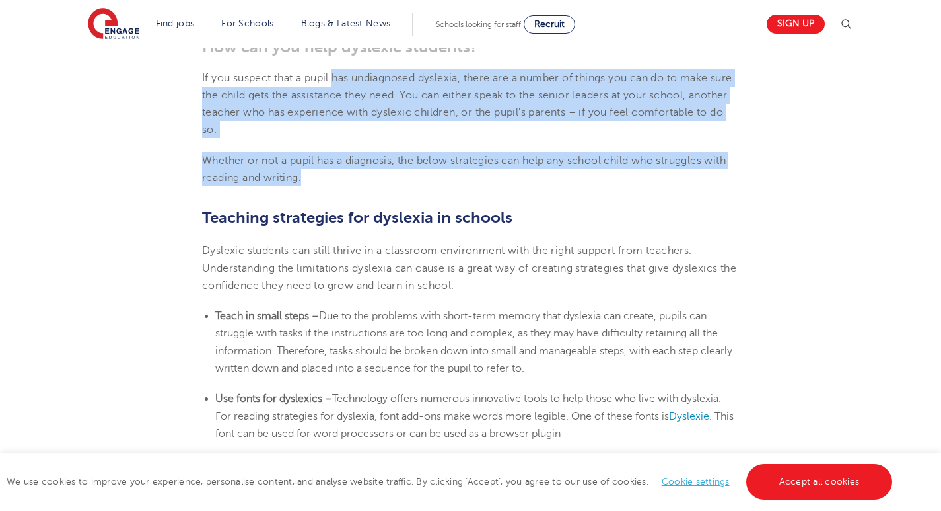
drag, startPoint x: 336, startPoint y: 78, endPoint x: 388, endPoint y: 174, distance: 109.1
click at [388, 174] on section "[DATE] Supporting [MEDICAL_DATA] in schools: 10 teaching strategies As a teache…" at bounding box center [470, 95] width 801 height 3398
click at [388, 174] on p "Whether or not a pupil has a diagnosis, the below strategies can help any schoo…" at bounding box center [470, 169] width 537 height 35
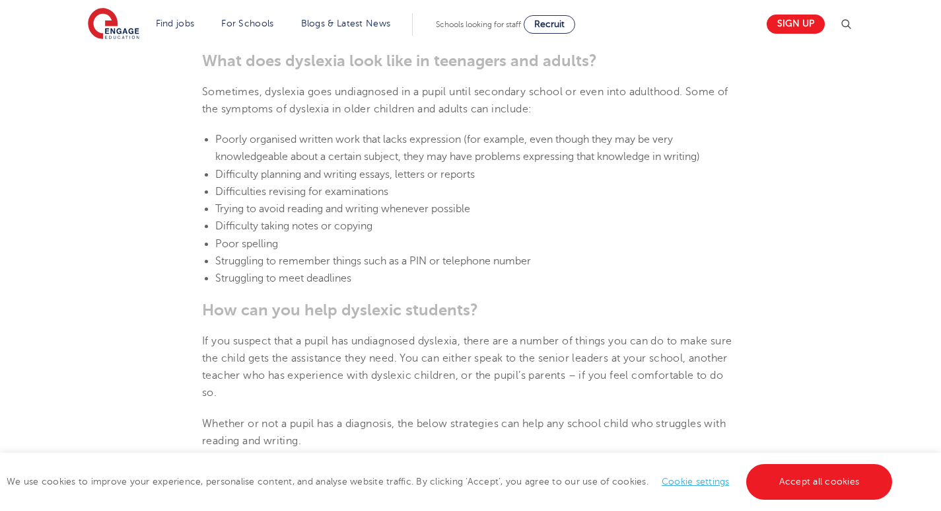
scroll to position [1705, 0]
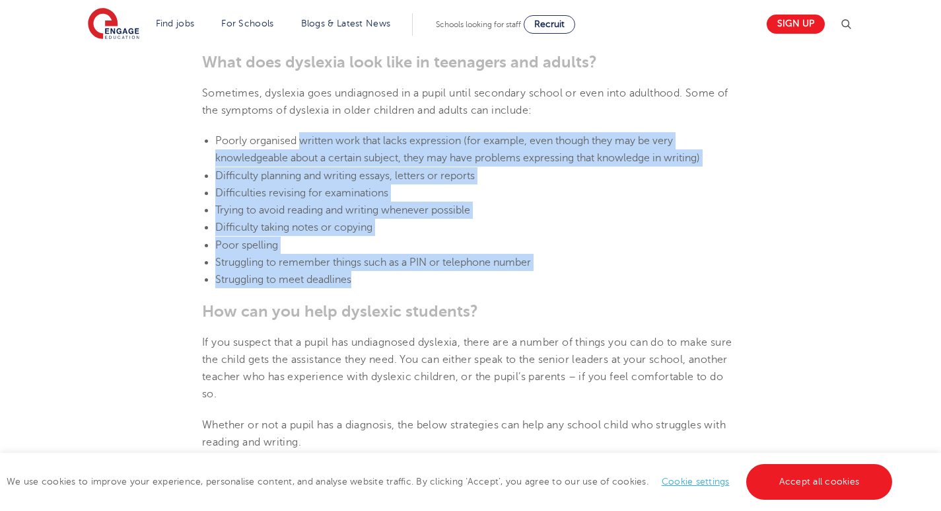
drag, startPoint x: 299, startPoint y: 137, endPoint x: 478, endPoint y: 280, distance: 229.0
click at [478, 280] on ul "Poorly organised written work that lacks expression (for example, even though t…" at bounding box center [470, 210] width 537 height 157
click at [478, 281] on li "Struggling to meet deadlines" at bounding box center [477, 279] width 524 height 17
click at [474, 274] on li "Struggling to meet deadlines" at bounding box center [477, 279] width 524 height 17
drag, startPoint x: 453, startPoint y: 277, endPoint x: 223, endPoint y: 137, distance: 269.8
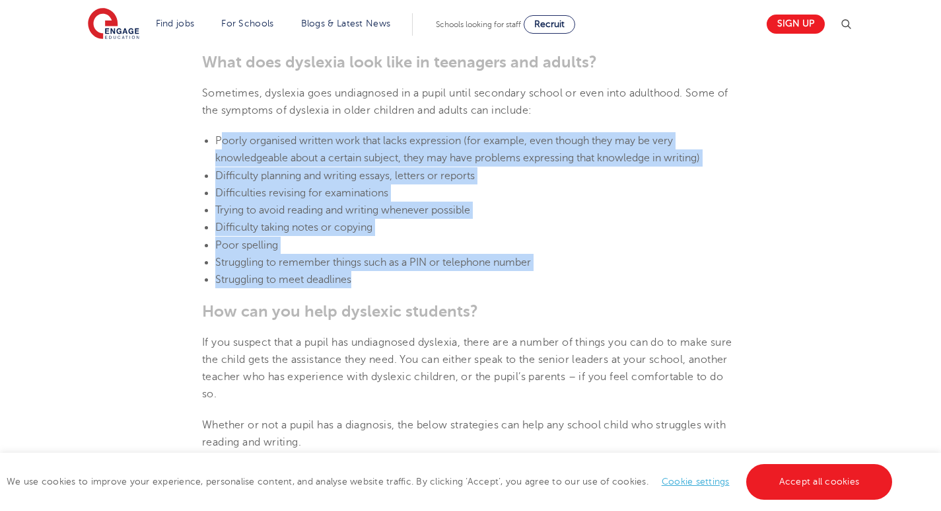
click at [225, 133] on ul "Poorly organised written work that lacks expression (for example, even though t…" at bounding box center [470, 210] width 537 height 157
click at [223, 137] on span "Poorly organised written work that lacks expression (for example, even though t…" at bounding box center [457, 149] width 485 height 29
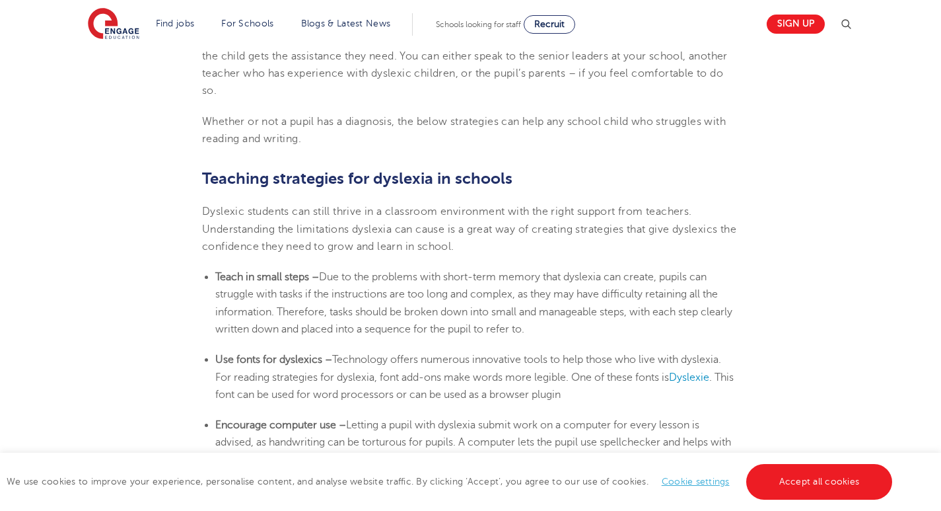
scroll to position [2019, 0]
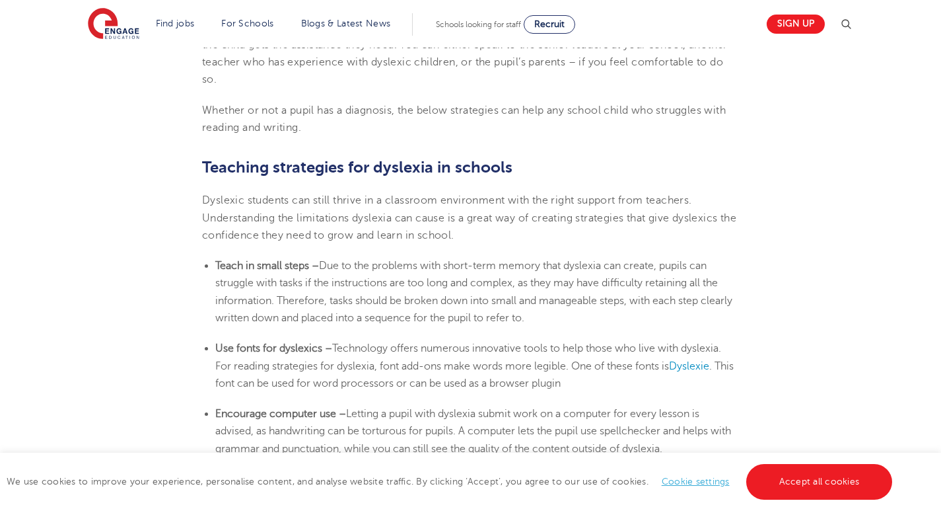
drag, startPoint x: 453, startPoint y: 167, endPoint x: 460, endPoint y: 196, distance: 30.0
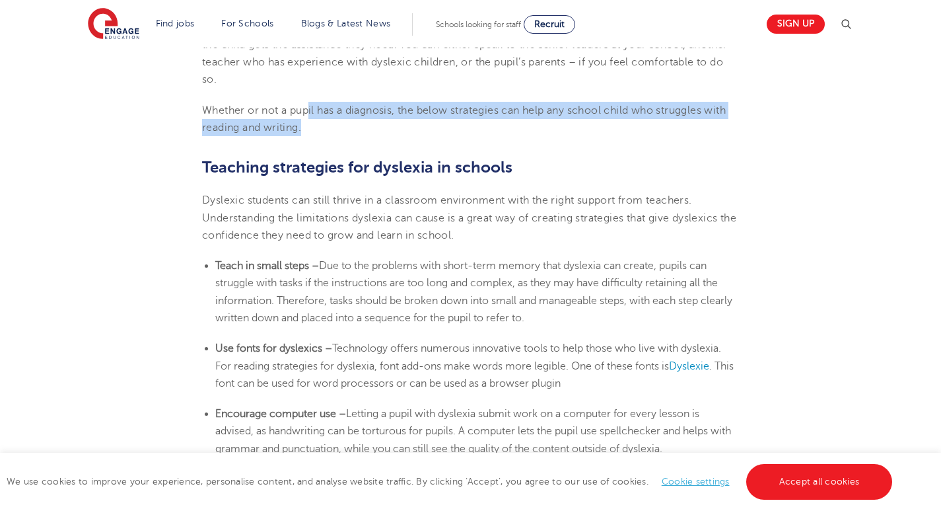
drag, startPoint x: 309, startPoint y: 101, endPoint x: 329, endPoint y: 132, distance: 37.2
click at [329, 132] on p "Whether or not a pupil has a diagnosis, the below strategies can help any schoo…" at bounding box center [470, 119] width 537 height 35
drag, startPoint x: 329, startPoint y: 132, endPoint x: 183, endPoint y: 97, distance: 150.1
click at [183, 97] on section "[DATE] Supporting [MEDICAL_DATA] in schools: 10 teaching strategies As a teache…" at bounding box center [470, 45] width 801 height 3398
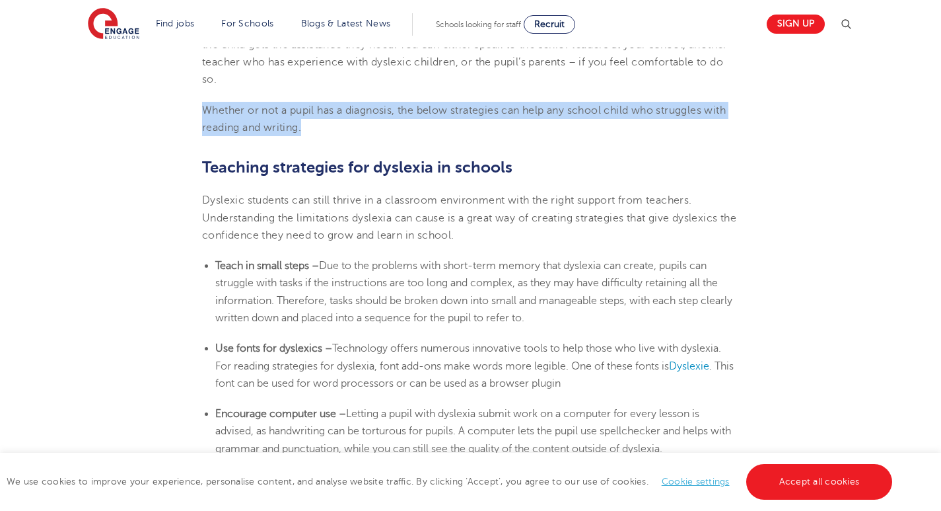
click at [183, 97] on section "[DATE] Supporting [MEDICAL_DATA] in schools: 10 teaching strategies As a teache…" at bounding box center [470, 45] width 801 height 3398
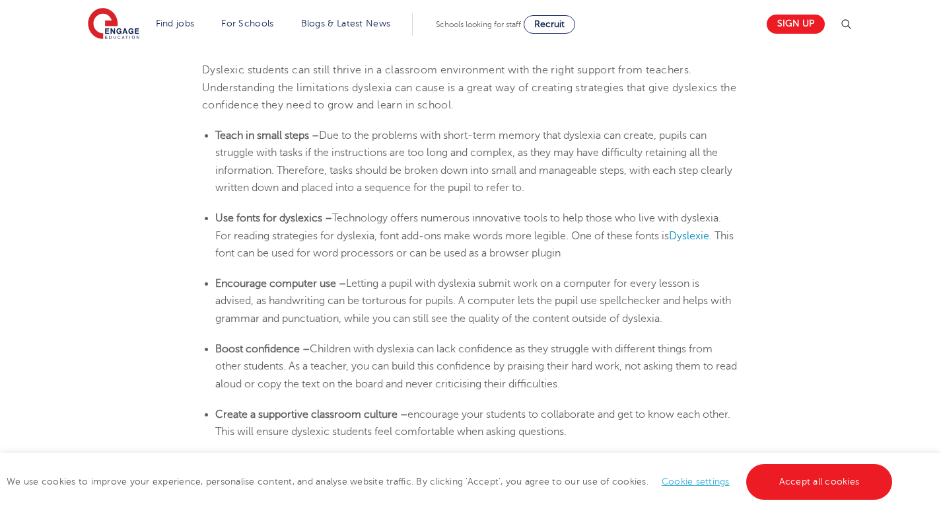
drag, startPoint x: 386, startPoint y: 244, endPoint x: 394, endPoint y: 275, distance: 32.0
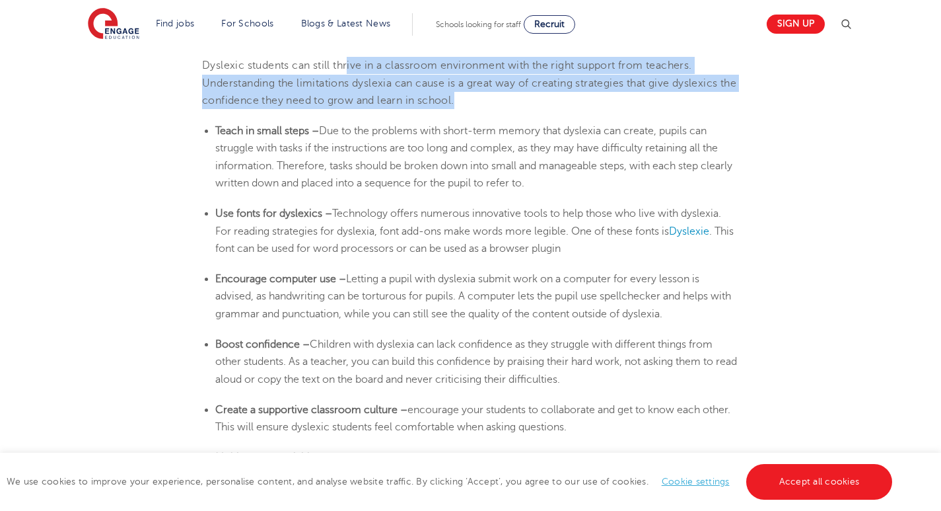
drag, startPoint x: 349, startPoint y: 69, endPoint x: 488, endPoint y: 101, distance: 141.8
click at [488, 101] on p "Dyslexic students can still thrive in a classroom environment with the right su…" at bounding box center [470, 83] width 537 height 52
drag, startPoint x: 490, startPoint y: 96, endPoint x: 296, endPoint y: 69, distance: 195.5
click at [296, 69] on p "Dyslexic students can still thrive in a classroom environment with the right su…" at bounding box center [470, 83] width 537 height 52
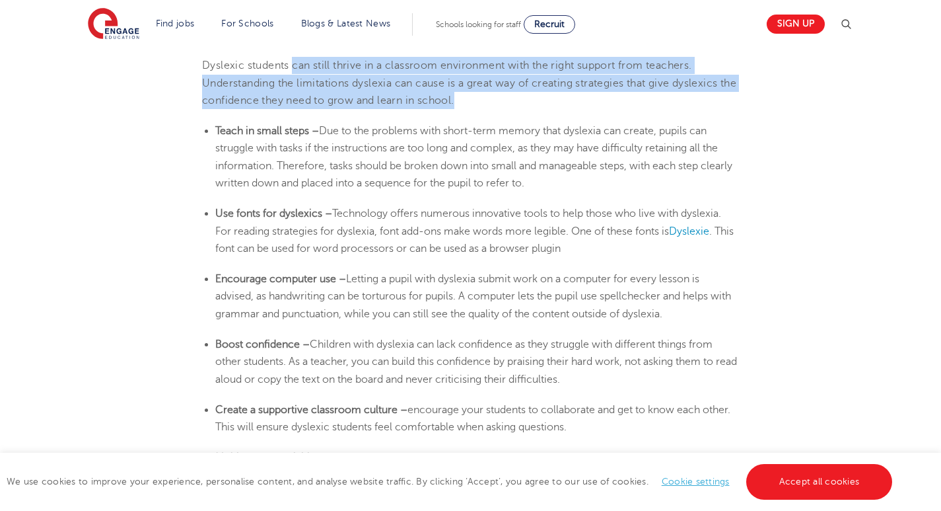
click at [296, 69] on span "Dyslexic students can still thrive in a classroom environment with the right su…" at bounding box center [469, 82] width 534 height 47
drag, startPoint x: 326, startPoint y: 132, endPoint x: 609, endPoint y: 182, distance: 287.1
click at [609, 182] on li "Teach in small steps – Due to the problems with short-term memory that [MEDICAL…" at bounding box center [477, 156] width 524 height 69
drag, startPoint x: 600, startPoint y: 176, endPoint x: 326, endPoint y: 135, distance: 276.6
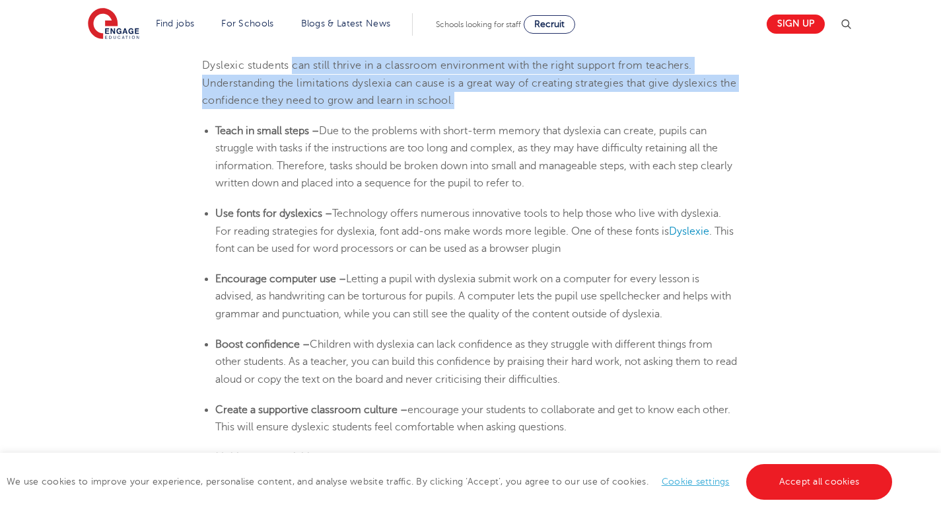
click at [326, 135] on li "Teach in small steps – Due to the problems with short-term memory that [MEDICAL…" at bounding box center [477, 156] width 524 height 69
click at [326, 135] on span "Due to the problems with short-term memory that dyslexia can create, pupils can…" at bounding box center [473, 157] width 517 height 64
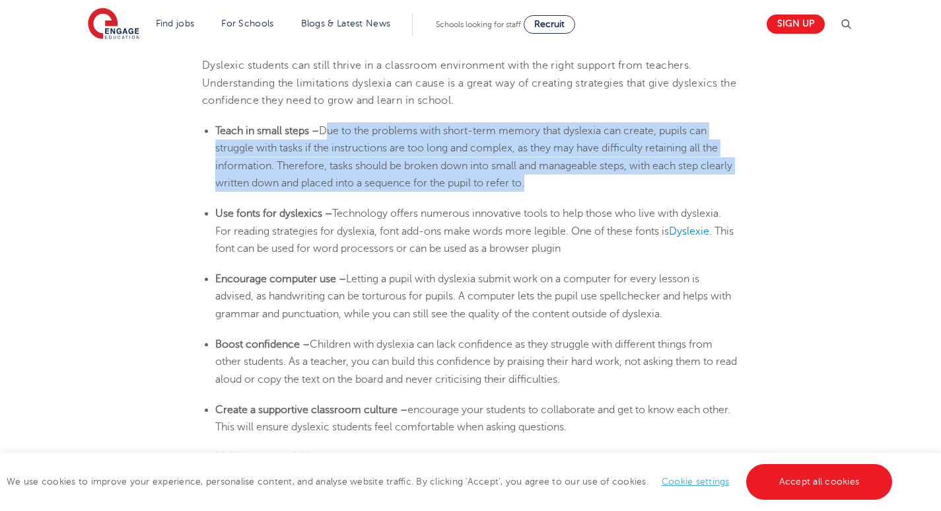
drag, startPoint x: 326, startPoint y: 135, endPoint x: 582, endPoint y: 190, distance: 261.4
click at [582, 190] on li "Teach in small steps – Due to the problems with short-term memory that [MEDICAL…" at bounding box center [477, 156] width 524 height 69
click at [579, 188] on li "Teach in small steps – Due to the problems with short-term memory that [MEDICAL…" at bounding box center [477, 156] width 524 height 69
drag, startPoint x: 579, startPoint y: 188, endPoint x: 401, endPoint y: 126, distance: 188.0
click at [401, 126] on li "Teach in small steps – Due to the problems with short-term memory that [MEDICAL…" at bounding box center [477, 156] width 524 height 69
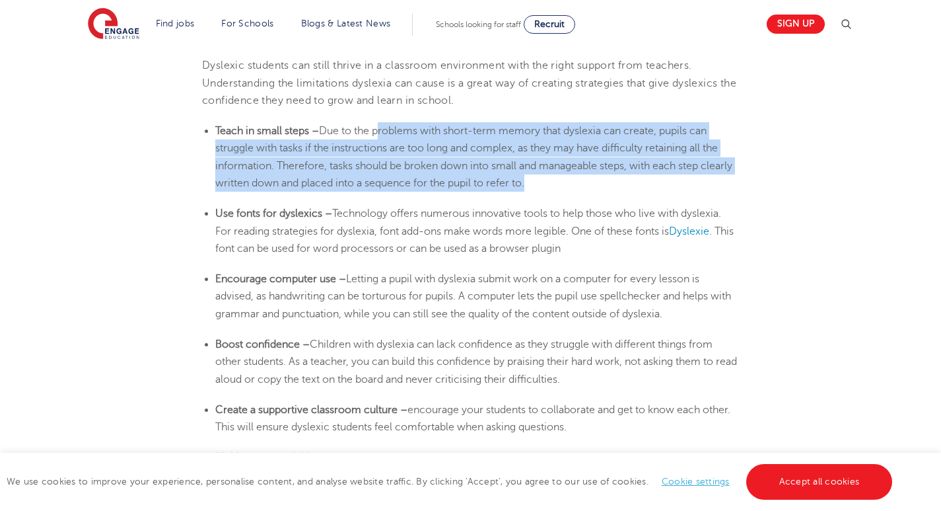
click at [401, 126] on span "Due to the problems with short-term memory that dyslexia can create, pupils can…" at bounding box center [473, 157] width 517 height 64
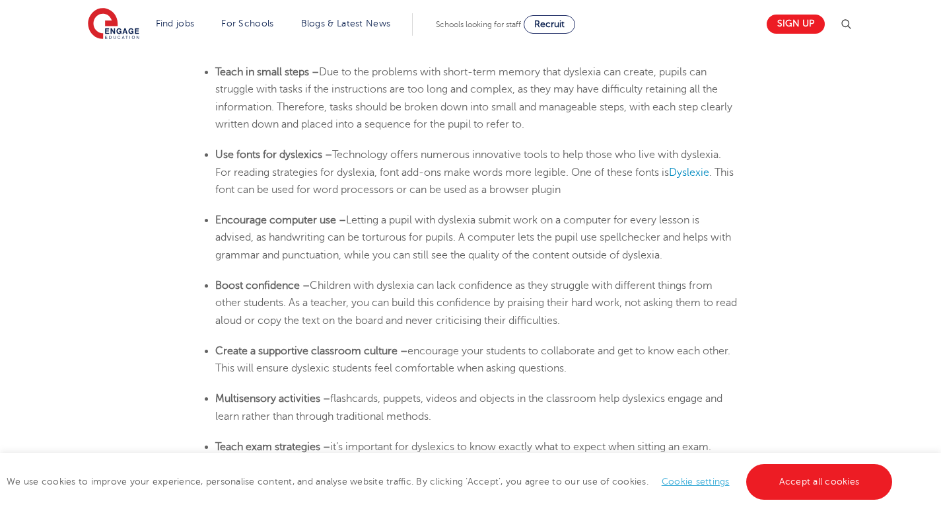
drag, startPoint x: 496, startPoint y: 180, endPoint x: 452, endPoint y: 185, distance: 44.6
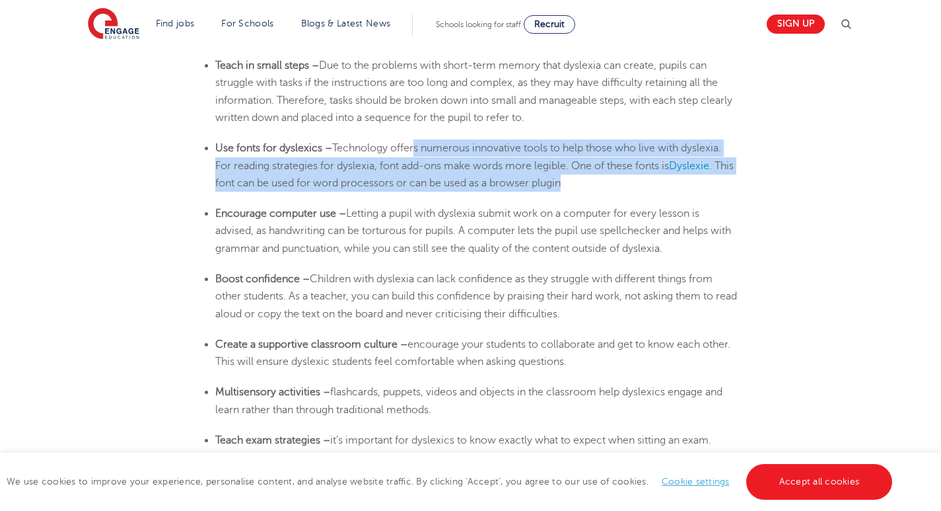
drag, startPoint x: 413, startPoint y: 145, endPoint x: 603, endPoint y: 182, distance: 193.8
click at [603, 182] on li "Use fonts for dyslexics – Technology offers numerous innovative tools to help t…" at bounding box center [477, 165] width 524 height 52
drag, startPoint x: 430, startPoint y: 211, endPoint x: 721, endPoint y: 244, distance: 293.2
click at [721, 244] on li "Encourage computer use – Letting a pupil with [MEDICAL_DATA] submit work on a c…" at bounding box center [477, 231] width 524 height 52
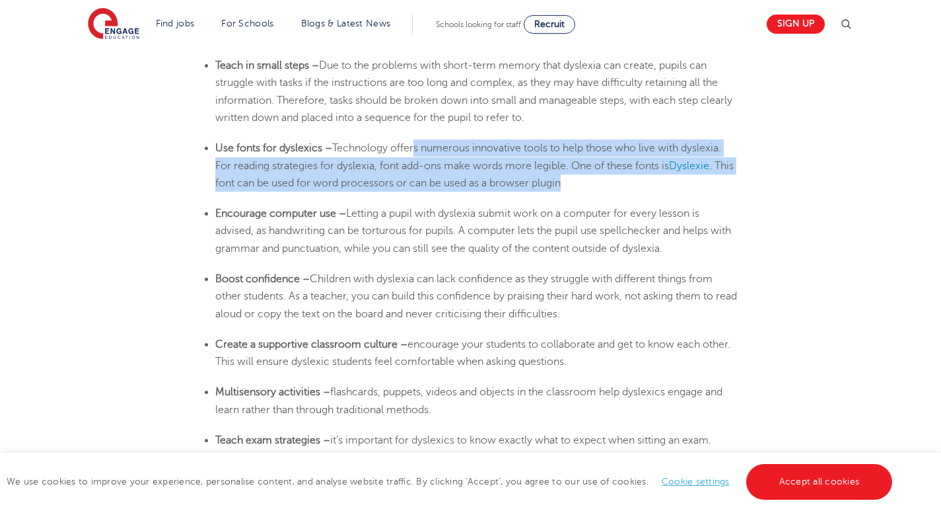
click at [721, 244] on li "Encourage computer use – Letting a pupil with [MEDICAL_DATA] submit work on a c…" at bounding box center [477, 231] width 524 height 52
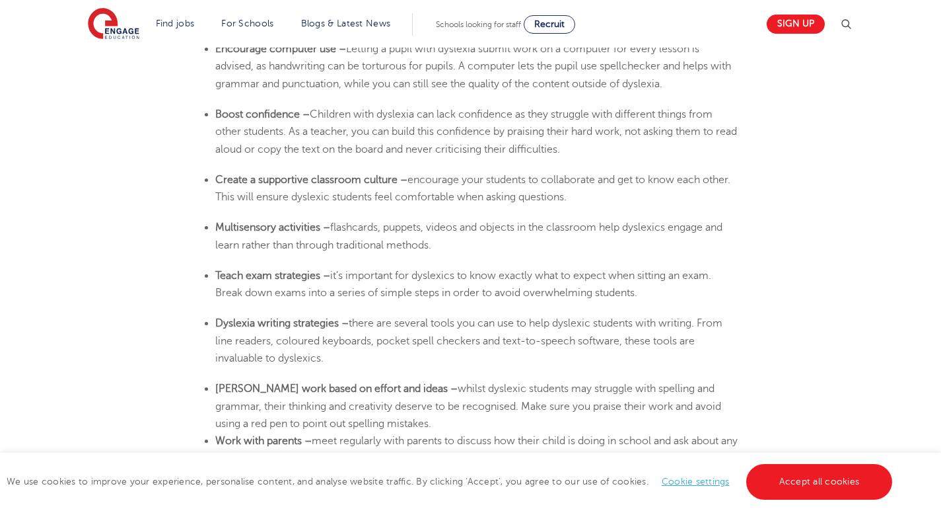
drag, startPoint x: 610, startPoint y: 209, endPoint x: 599, endPoint y: 240, distance: 33.9
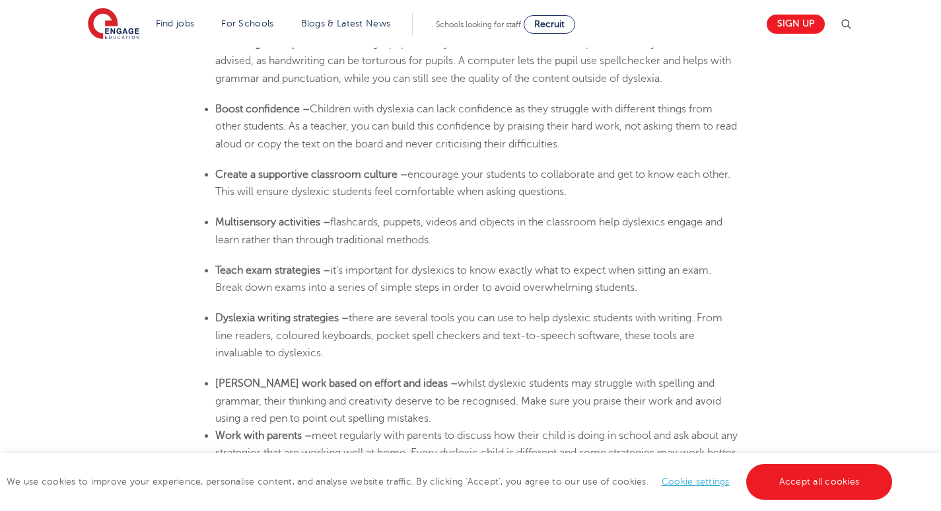
drag, startPoint x: 511, startPoint y: 119, endPoint x: 593, endPoint y: 145, distance: 85.9
click at [593, 145] on li "Boost confidence – Children with [MEDICAL_DATA] can lack confidence as they str…" at bounding box center [477, 126] width 524 height 52
drag, startPoint x: 594, startPoint y: 143, endPoint x: 302, endPoint y: 106, distance: 294.3
click at [302, 106] on li "Boost confidence – Children with [MEDICAL_DATA] can lack confidence as they str…" at bounding box center [477, 126] width 524 height 52
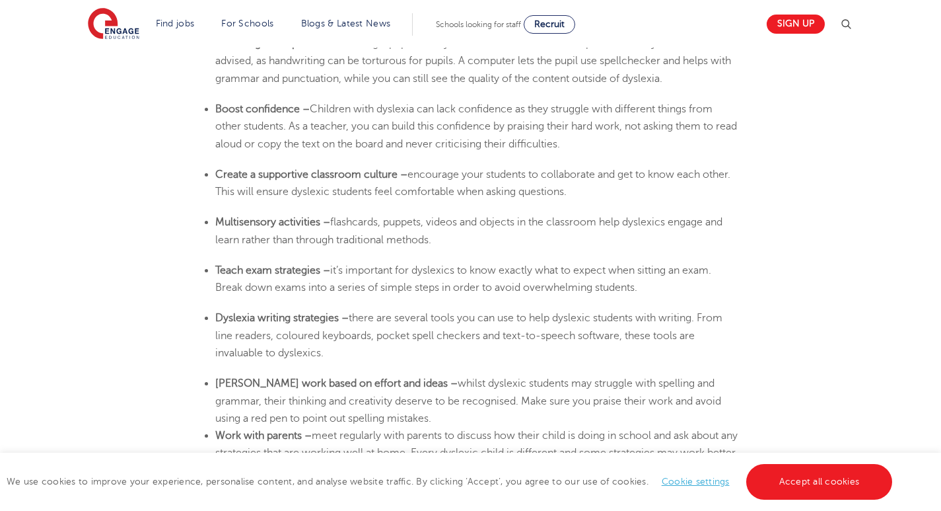
click at [302, 106] on b "Boost confidence –" at bounding box center [262, 109] width 94 height 12
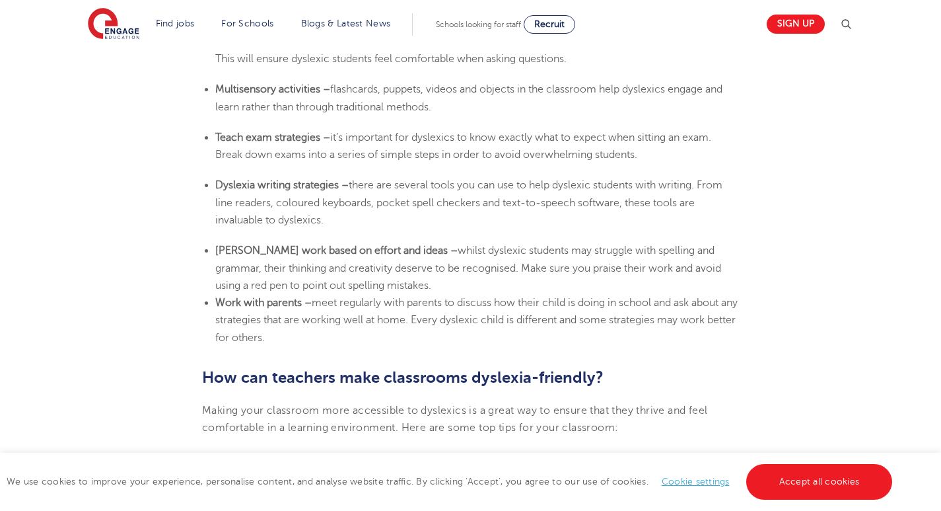
scroll to position [2537, 0]
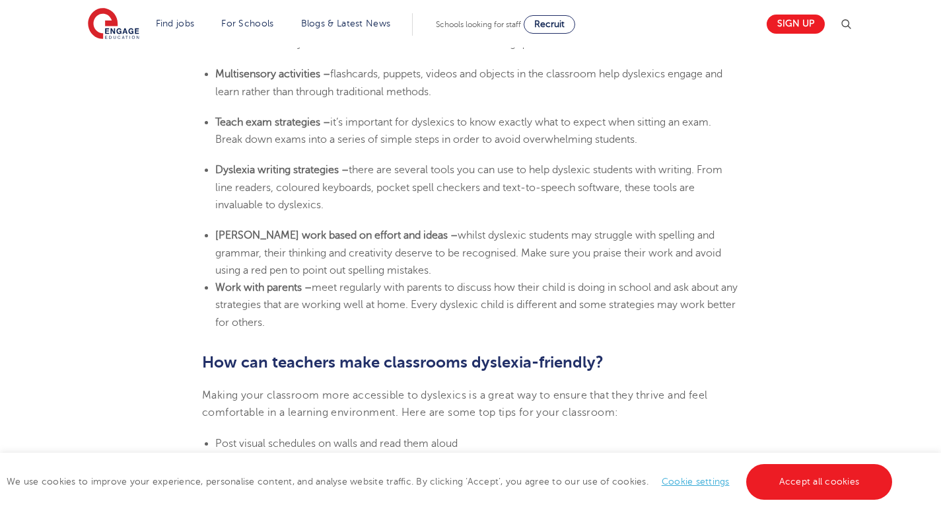
drag, startPoint x: 445, startPoint y: 213, endPoint x: 439, endPoint y: 220, distance: 8.9
drag, startPoint x: 359, startPoint y: 122, endPoint x: 669, endPoint y: 131, distance: 309.4
click at [669, 131] on li "Teach exam strategies – it’s important for dyslexics to know exactly what to ex…" at bounding box center [477, 131] width 524 height 35
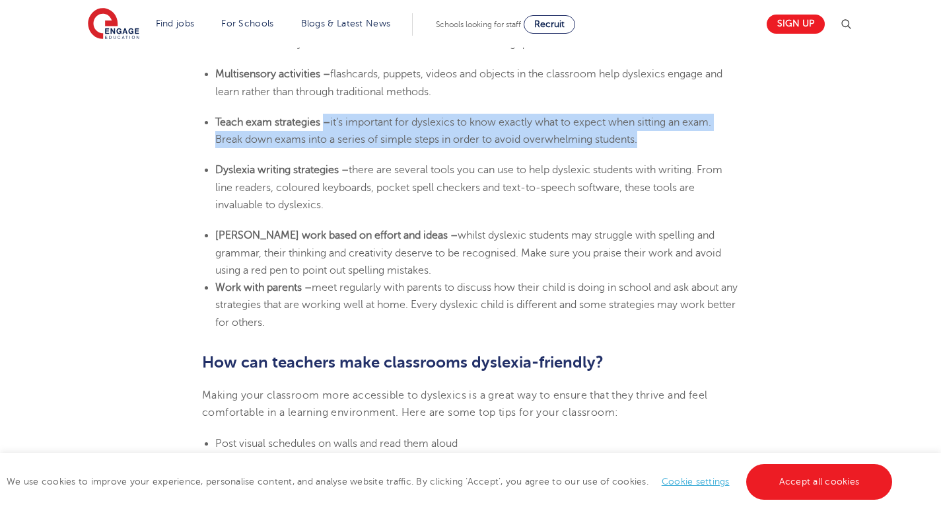
drag, startPoint x: 669, startPoint y: 131, endPoint x: 328, endPoint y: 106, distance: 341.9
drag, startPoint x: 356, startPoint y: 166, endPoint x: 408, endPoint y: 202, distance: 63.6
click at [408, 202] on li "[MEDICAL_DATA] writing strategies – there are several tools you can use to help…" at bounding box center [477, 187] width 524 height 52
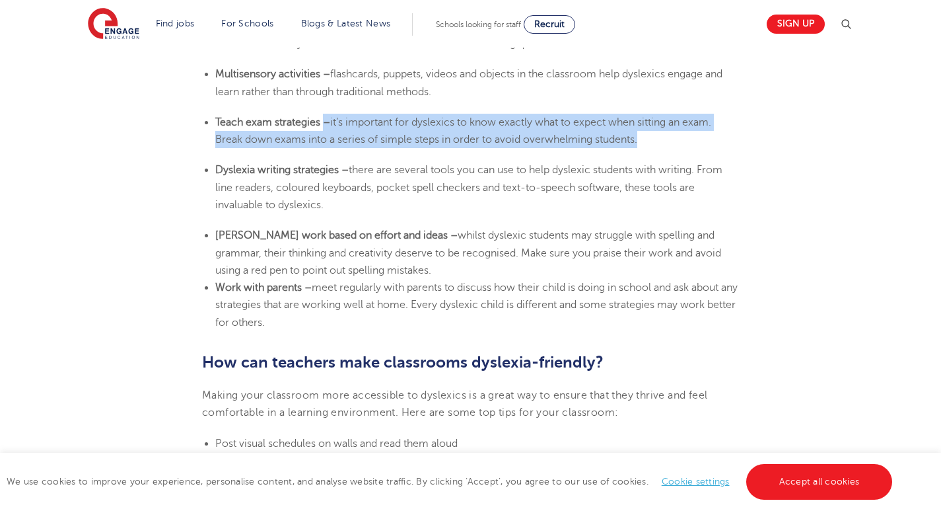
click at [408, 202] on li "[MEDICAL_DATA] writing strategies – there are several tools you can use to help…" at bounding box center [477, 187] width 524 height 52
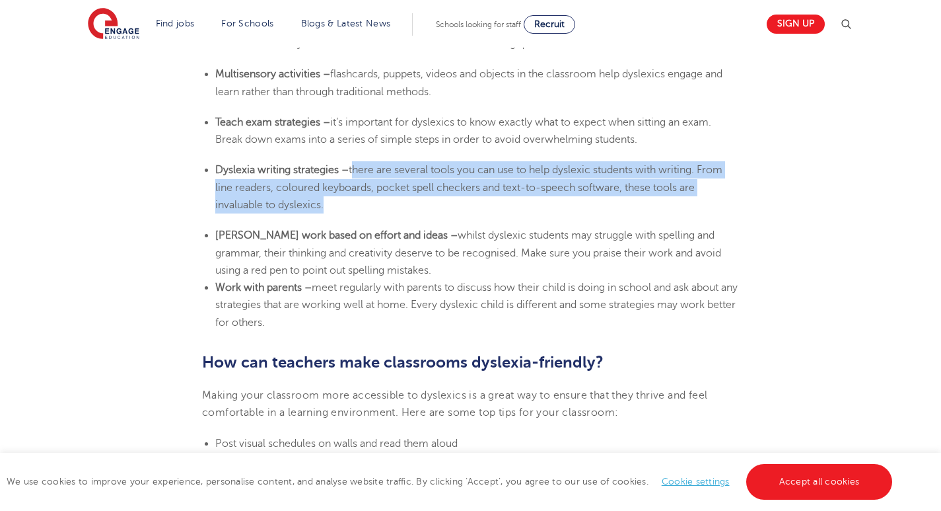
drag, startPoint x: 408, startPoint y: 202, endPoint x: 374, endPoint y: 167, distance: 49.1
click at [374, 167] on li "[MEDICAL_DATA] writing strategies – there are several tools you can use to help…" at bounding box center [477, 187] width 524 height 52
click at [374, 167] on span "there are several tools you can use to help dyslexic students with writing. Fro…" at bounding box center [468, 187] width 507 height 47
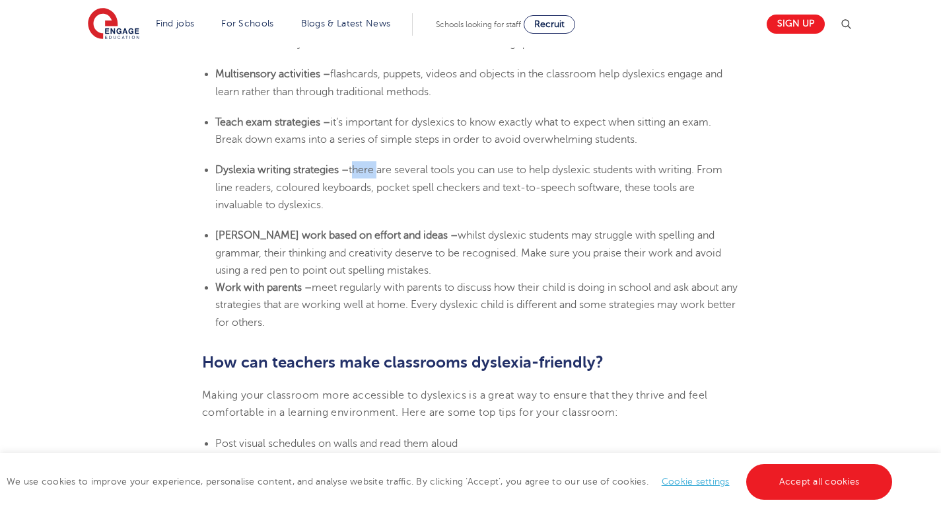
click at [374, 166] on span "there are several tools you can use to help dyslexic students with writing. Fro…" at bounding box center [468, 187] width 507 height 47
click at [375, 165] on span "there are several tools you can use to help dyslexic students with writing. Fro…" at bounding box center [468, 187] width 507 height 47
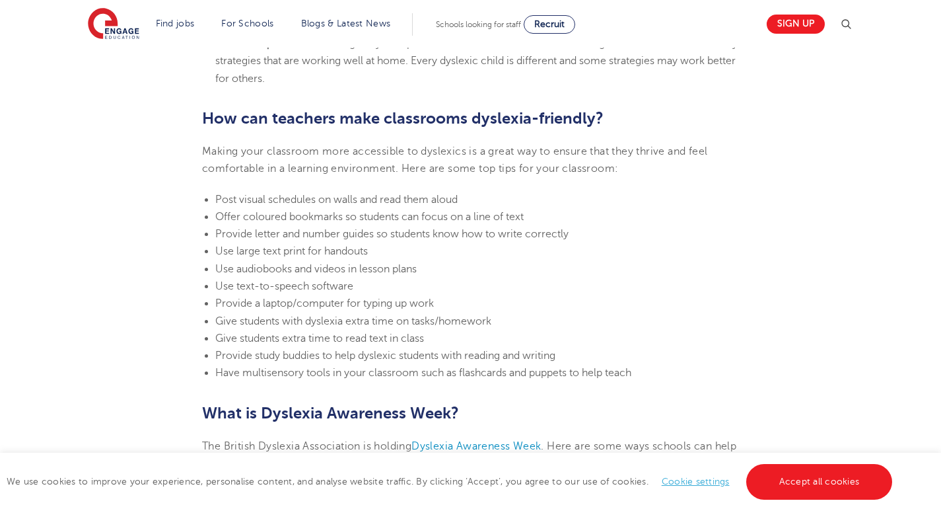
drag, startPoint x: 520, startPoint y: 218, endPoint x: 521, endPoint y: 258, distance: 39.6
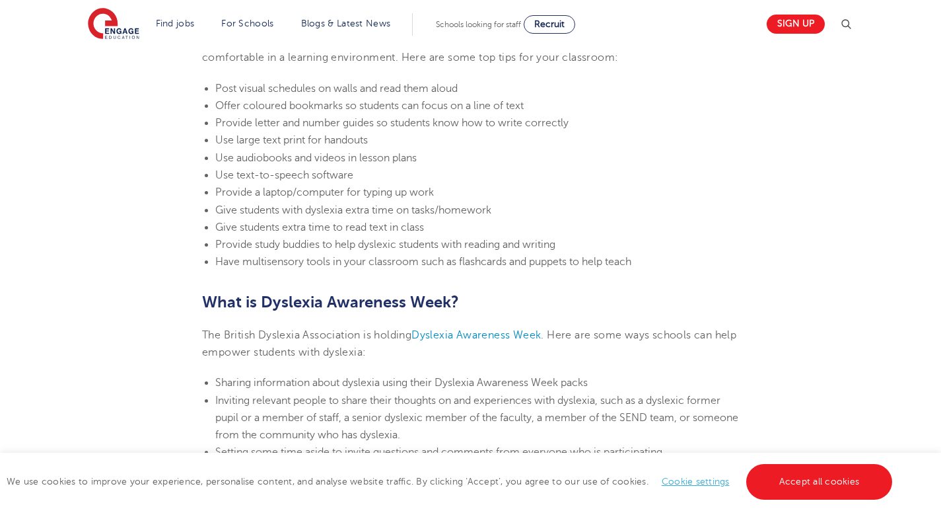
scroll to position [2897, 0]
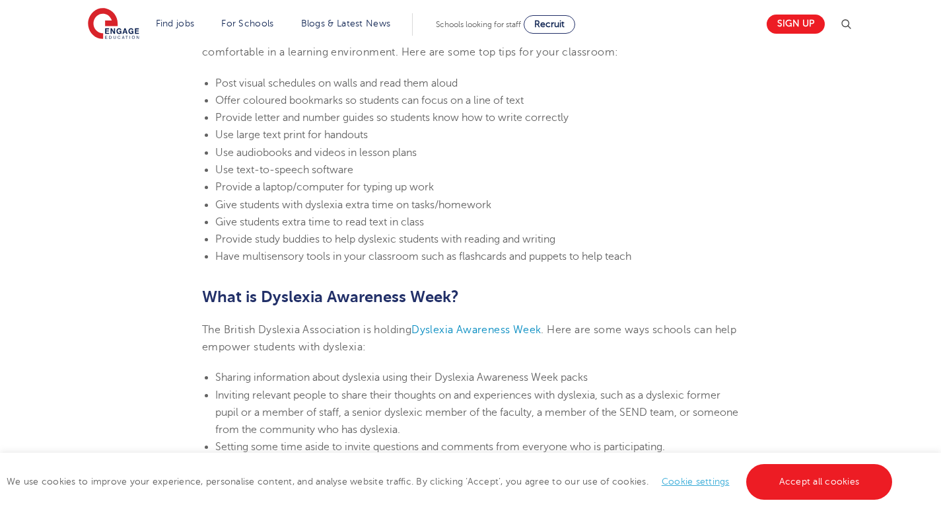
drag, startPoint x: 536, startPoint y: 237, endPoint x: 536, endPoint y: 252, distance: 15.2
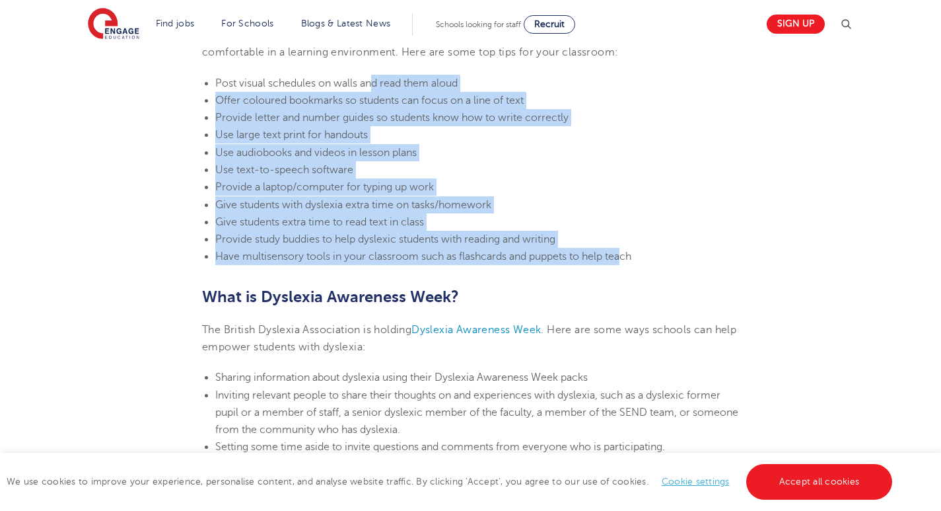
drag, startPoint x: 379, startPoint y: 89, endPoint x: 626, endPoint y: 252, distance: 295.2
click at [626, 252] on ul "Post visual schedules on walls and read them aloud Offer coloured bookmarks so …" at bounding box center [470, 170] width 537 height 191
click at [626, 252] on span "Have multisensory tools in your classroom such as flashcards and puppets to hel…" at bounding box center [423, 256] width 416 height 12
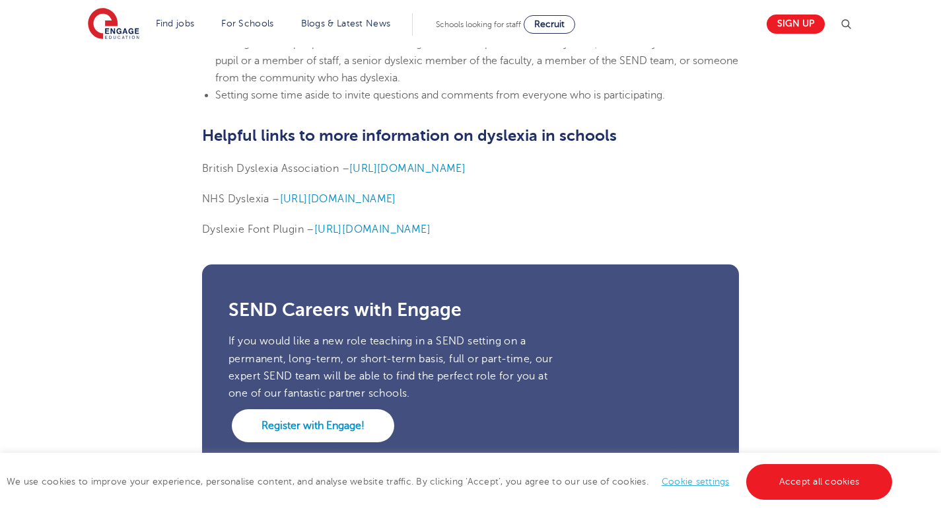
drag, startPoint x: 663, startPoint y: 245, endPoint x: 653, endPoint y: 292, distance: 48.1
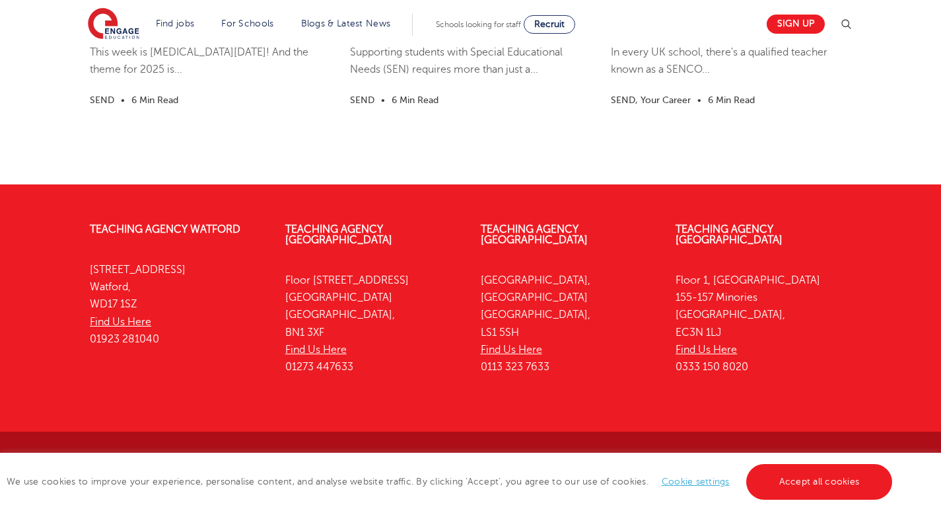
drag, startPoint x: 660, startPoint y: 143, endPoint x: 636, endPoint y: 275, distance: 134.3
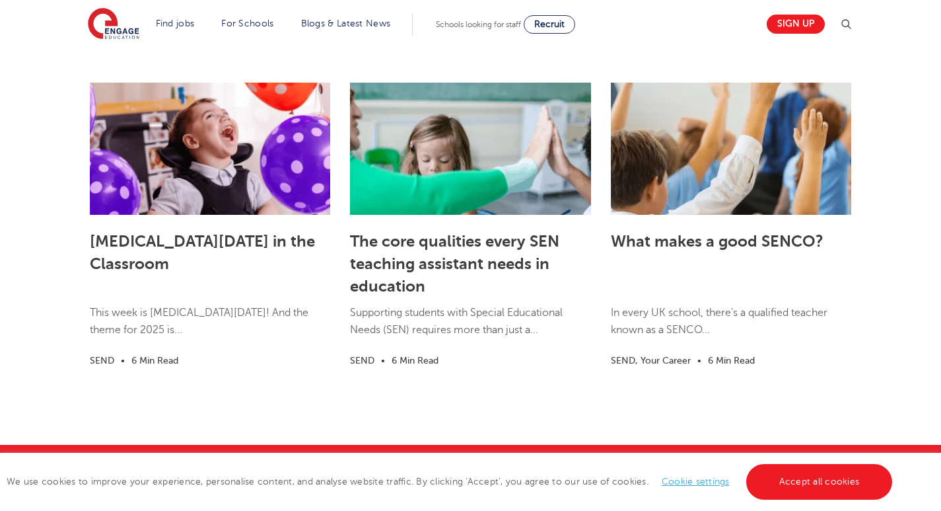
scroll to position [3703, 0]
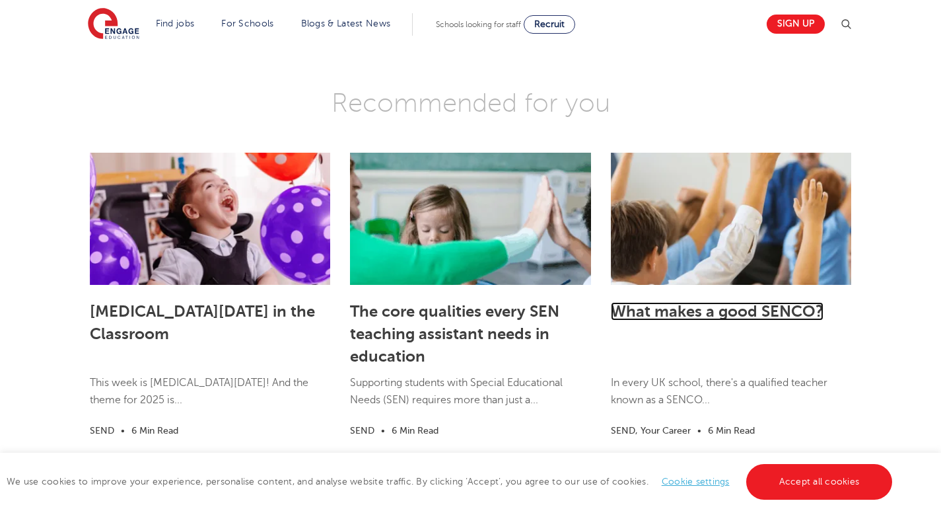
click at [704, 303] on link "What makes a good SENCO?" at bounding box center [717, 311] width 213 height 18
click at [707, 320] on link "What makes a good SENCO?" at bounding box center [717, 311] width 213 height 18
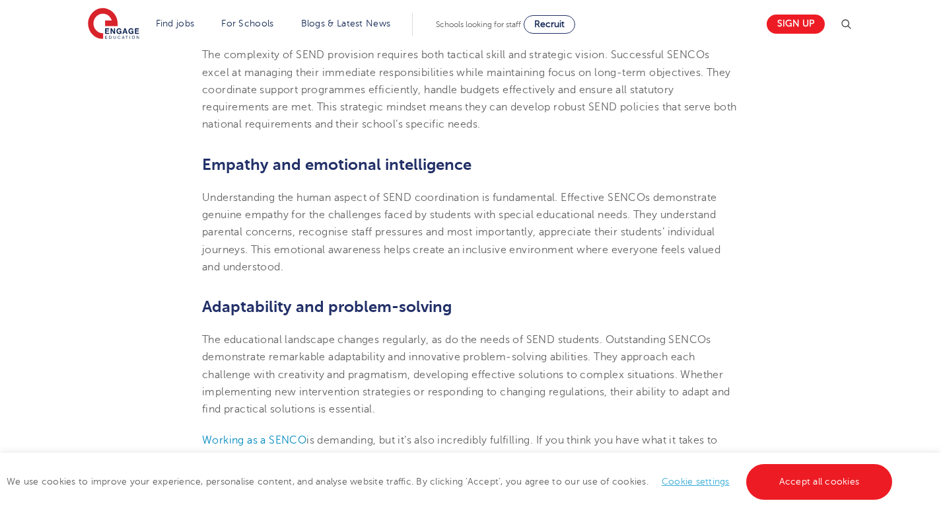
drag, startPoint x: 611, startPoint y: 272, endPoint x: 619, endPoint y: 272, distance: 7.9
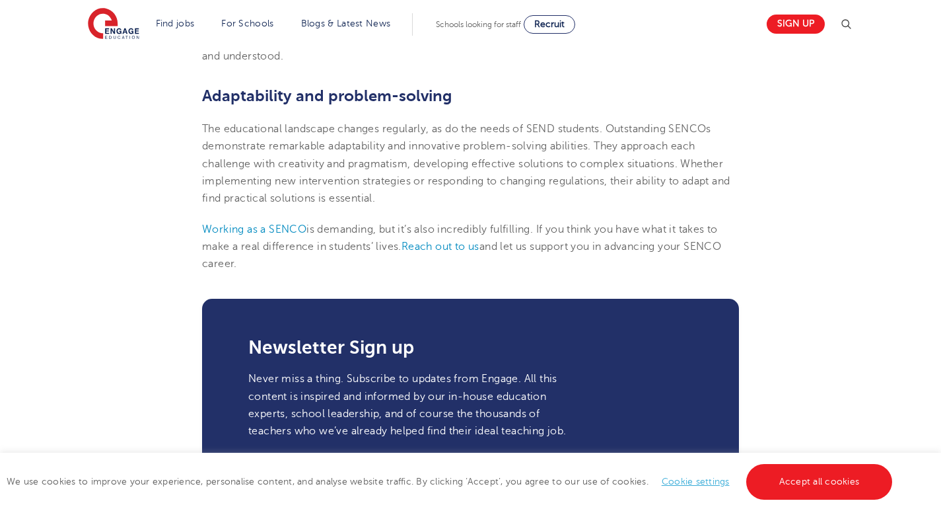
drag, startPoint x: 619, startPoint y: 272, endPoint x: 624, endPoint y: 295, distance: 22.9
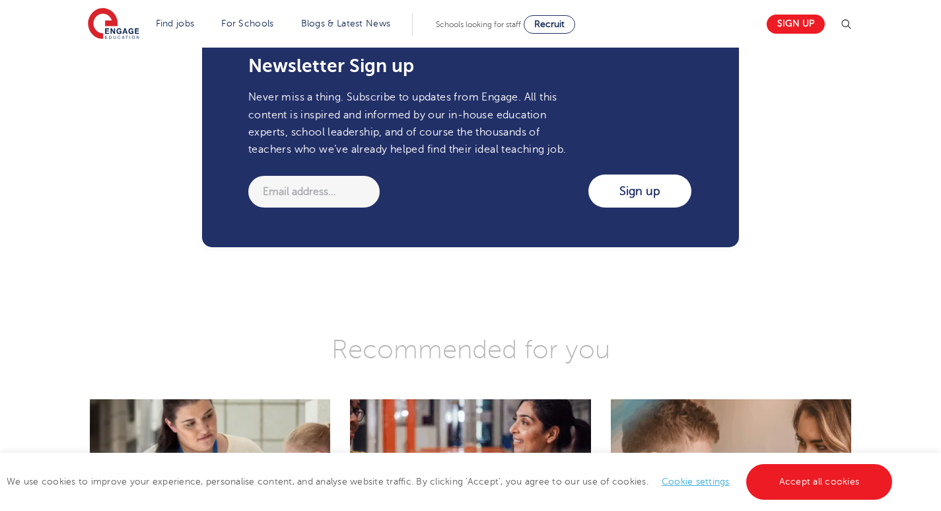
drag, startPoint x: 614, startPoint y: 250, endPoint x: 615, endPoint y: 305, distance: 55.5
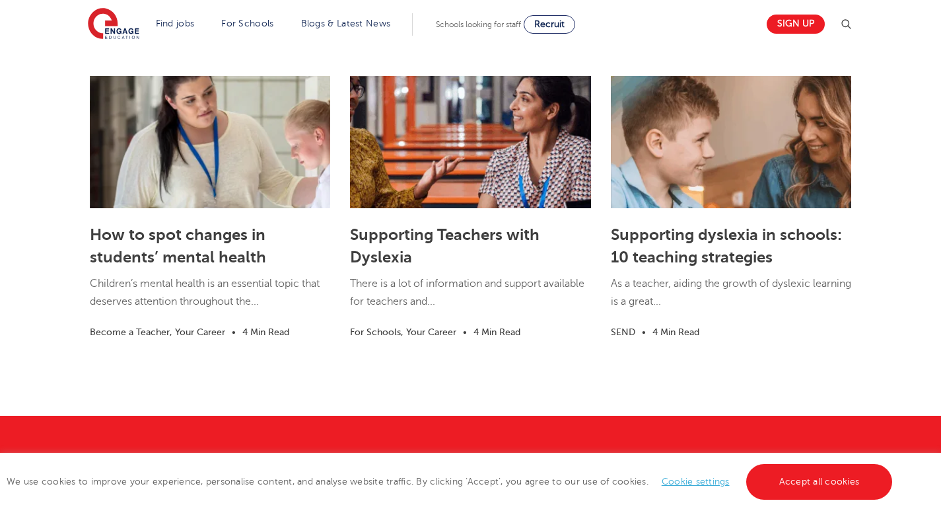
scroll to position [1732, 0]
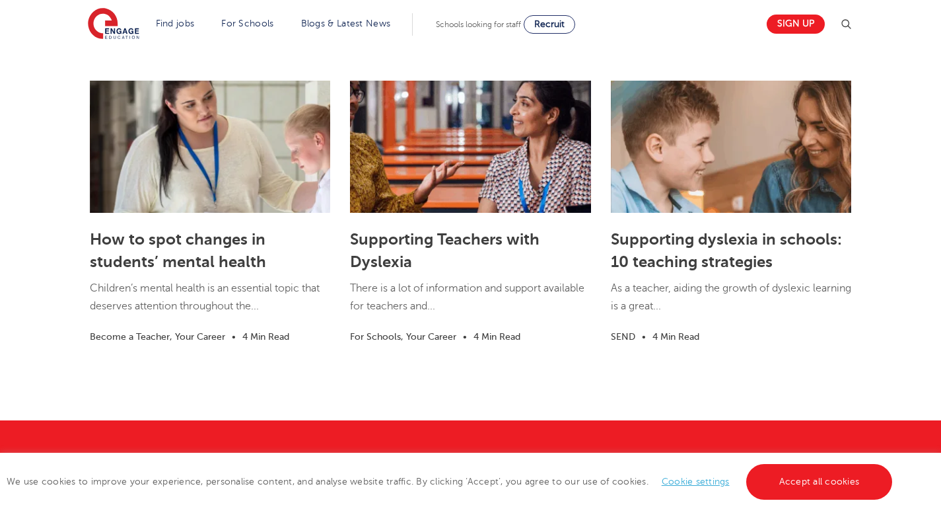
drag, startPoint x: 60, startPoint y: 246, endPoint x: 57, endPoint y: 227, distance: 19.4
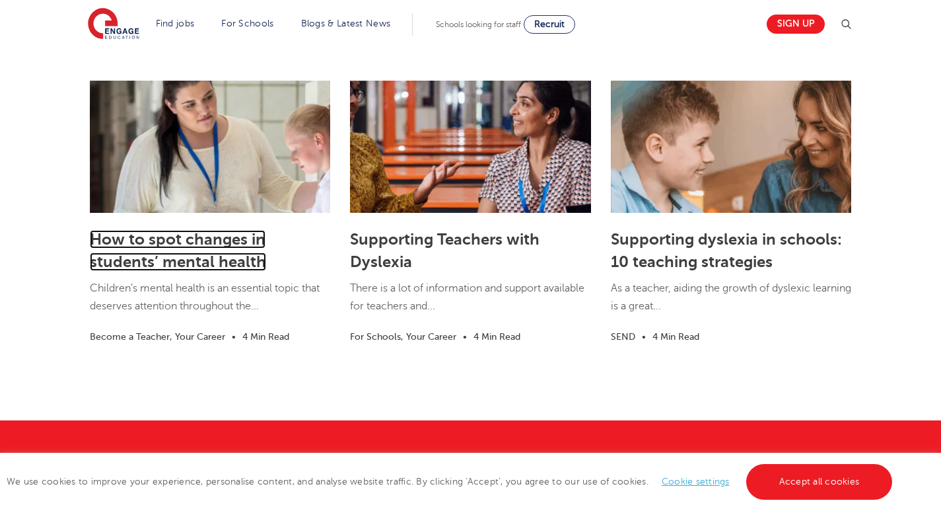
click at [174, 239] on link "How to spot changes in students’ mental health" at bounding box center [178, 250] width 176 height 41
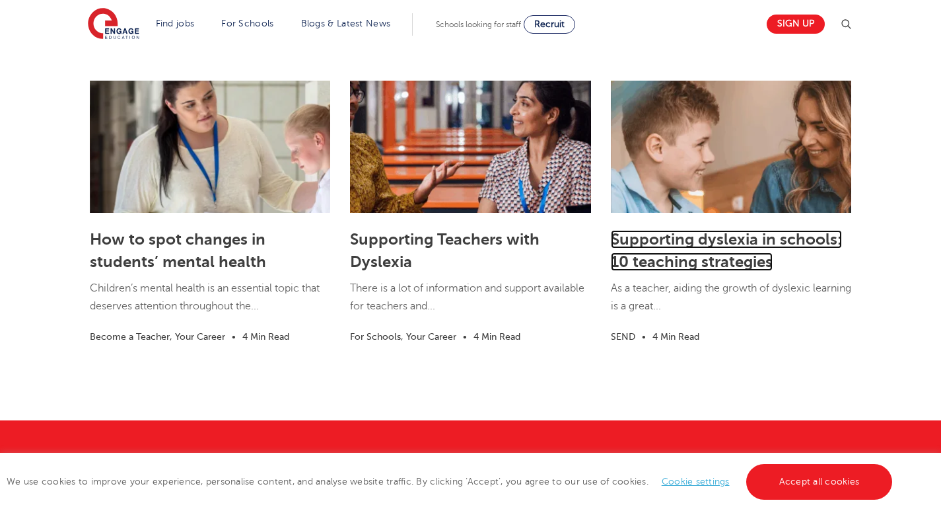
click at [717, 270] on link "Supporting dyslexia in schools: 10 teaching strategies" at bounding box center [726, 250] width 231 height 41
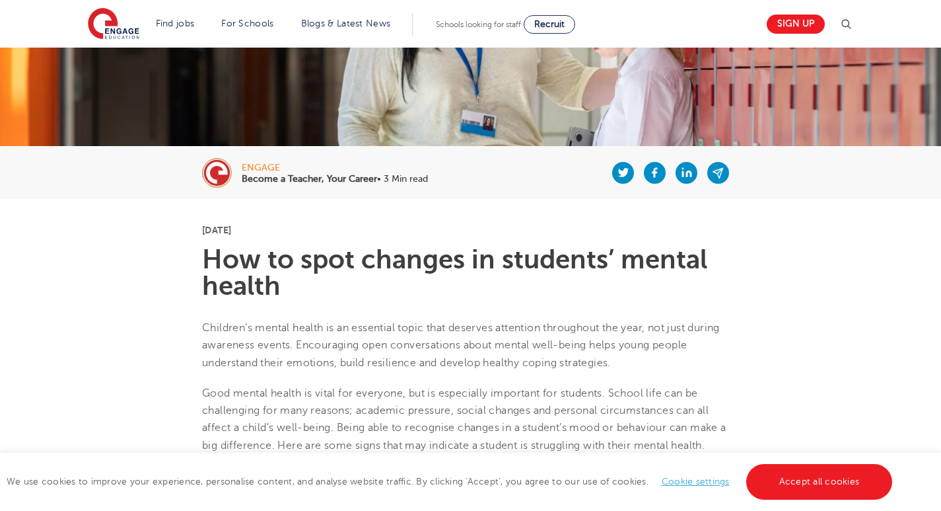
scroll to position [330, 0]
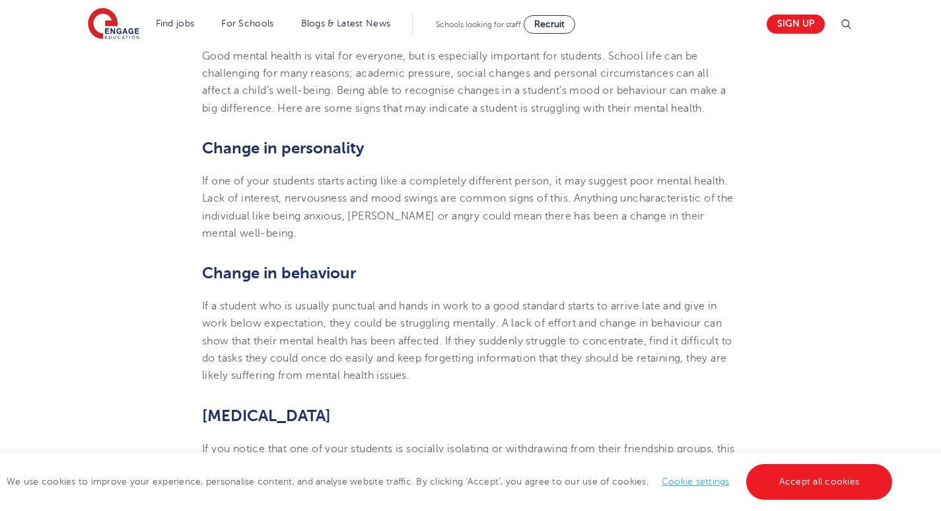
drag, startPoint x: 536, startPoint y: 223, endPoint x: 537, endPoint y: 283, distance: 60.8
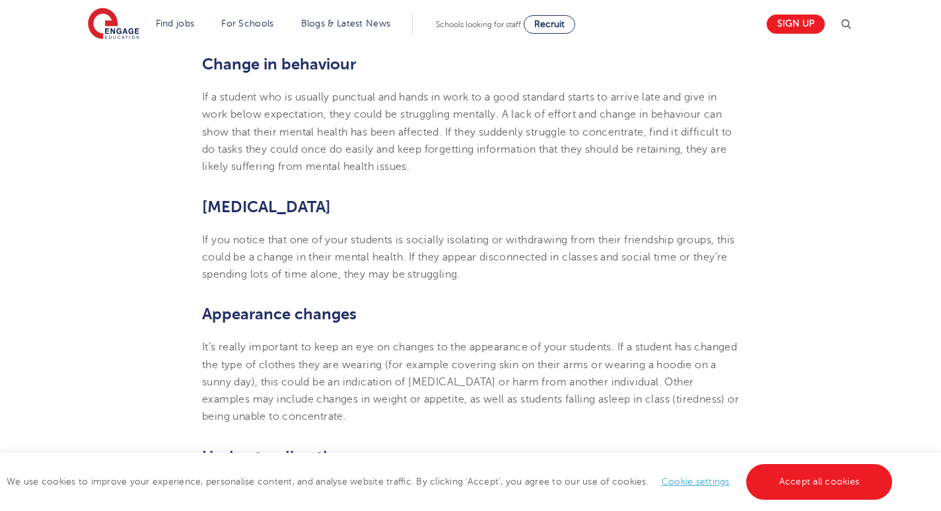
drag, startPoint x: 522, startPoint y: 225, endPoint x: 529, endPoint y: 274, distance: 48.8
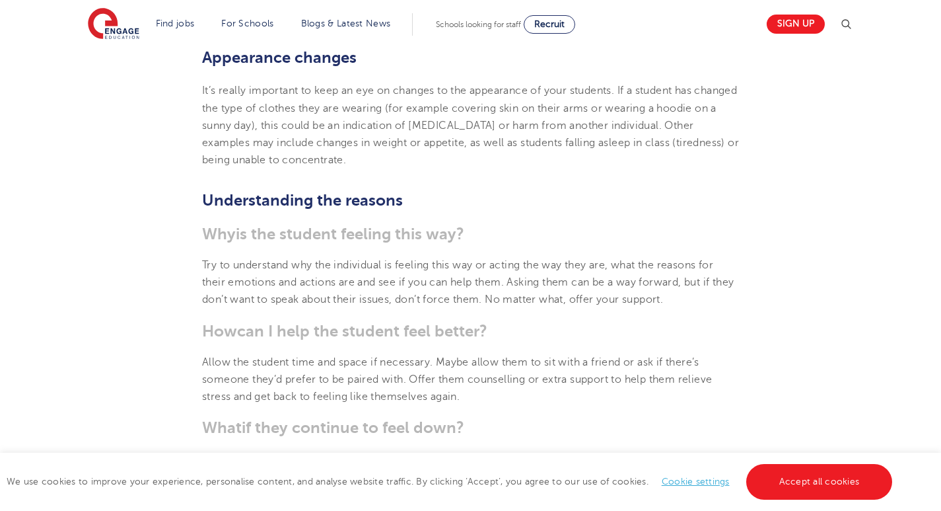
drag, startPoint x: 519, startPoint y: 235, endPoint x: 531, endPoint y: 280, distance: 46.6
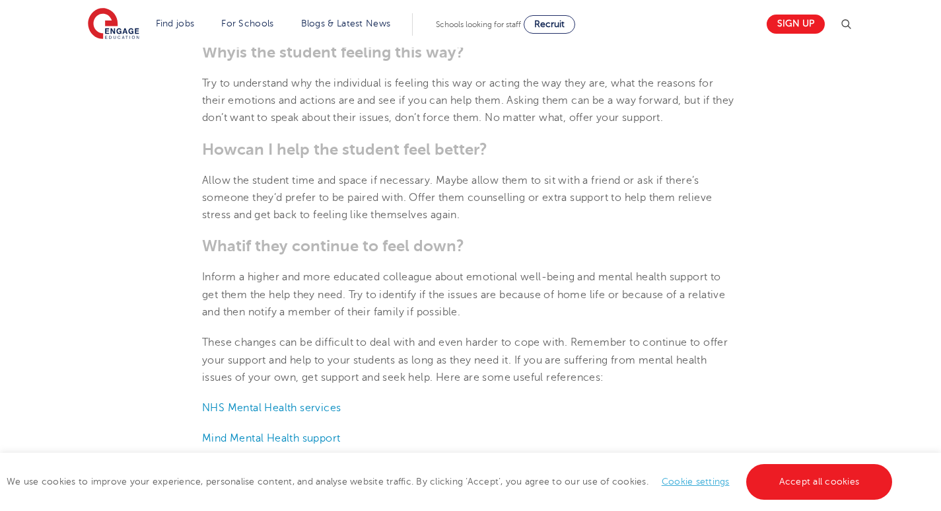
drag, startPoint x: 529, startPoint y: 275, endPoint x: 538, endPoint y: 304, distance: 30.5
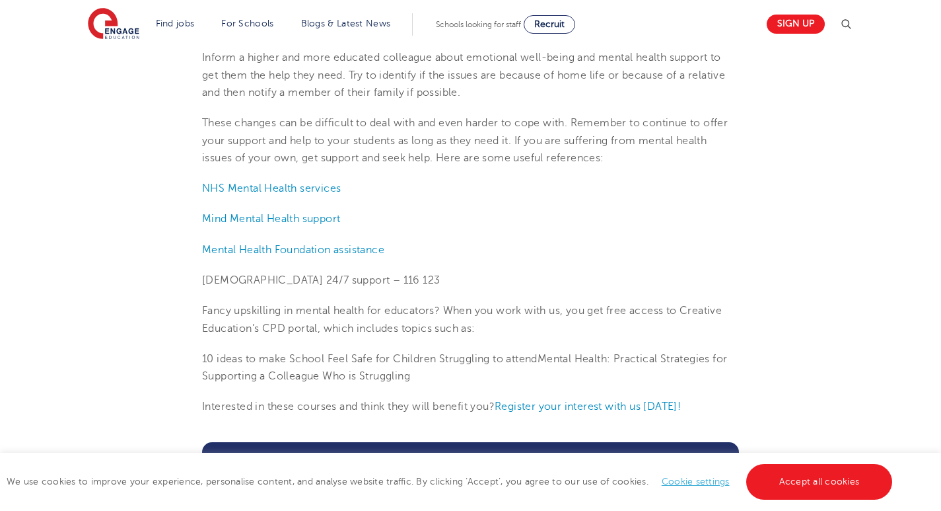
drag, startPoint x: 538, startPoint y: 302, endPoint x: 539, endPoint y: 338, distance: 36.3
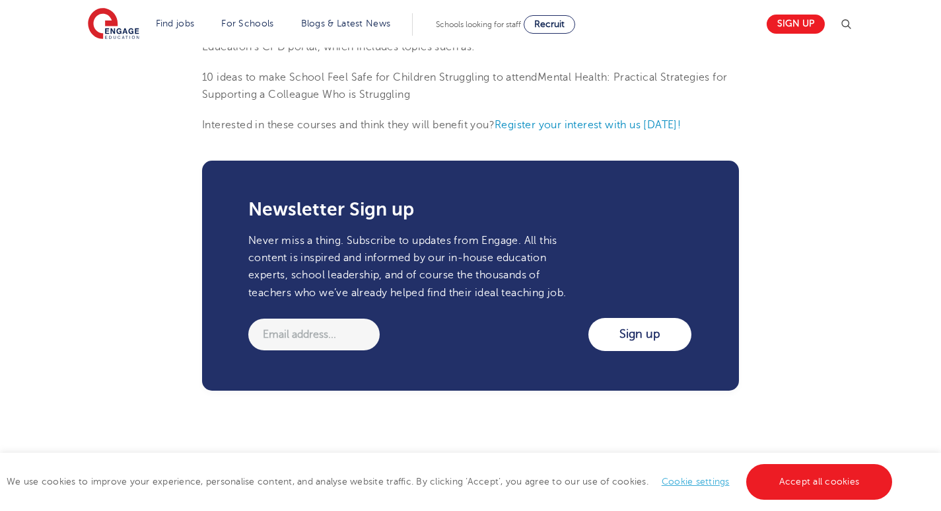
drag, startPoint x: 534, startPoint y: 318, endPoint x: 553, endPoint y: 392, distance: 76.3
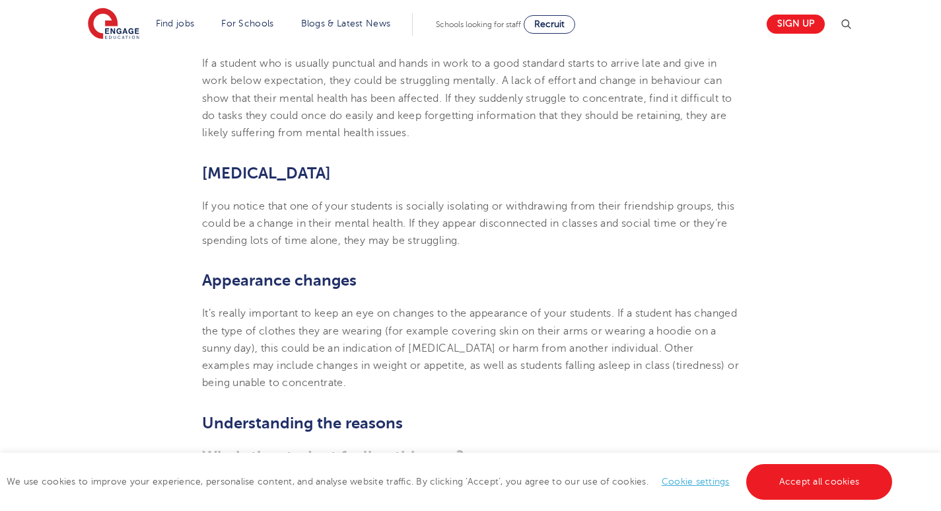
scroll to position [730, 0]
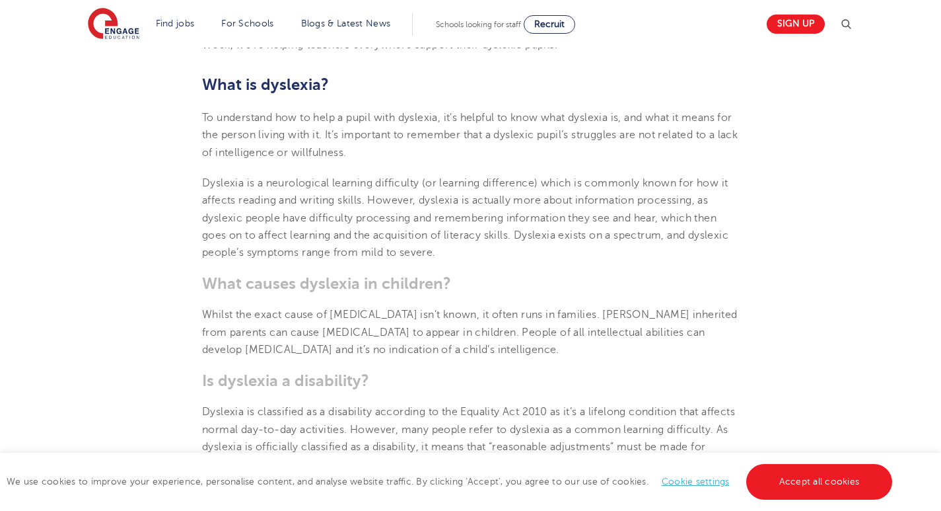
scroll to position [661, 0]
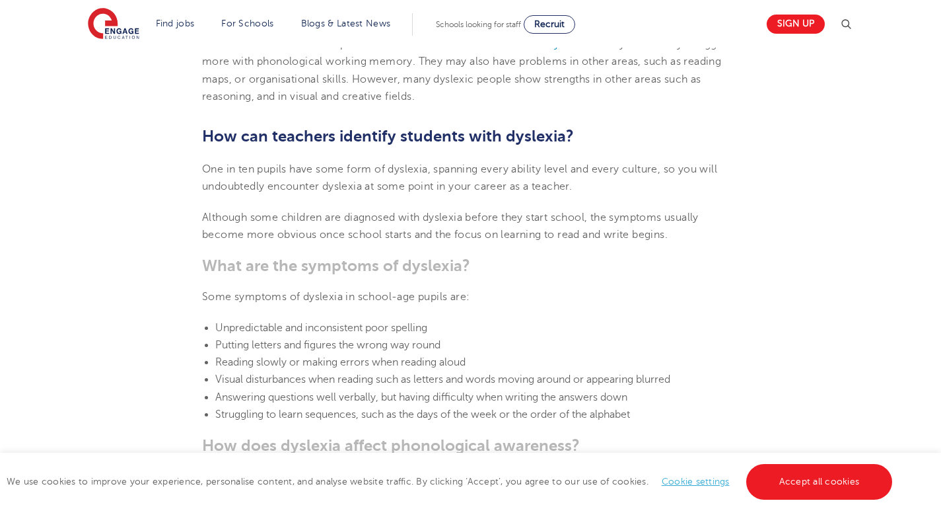
drag, startPoint x: 578, startPoint y: 233, endPoint x: 605, endPoint y: 348, distance: 118.6
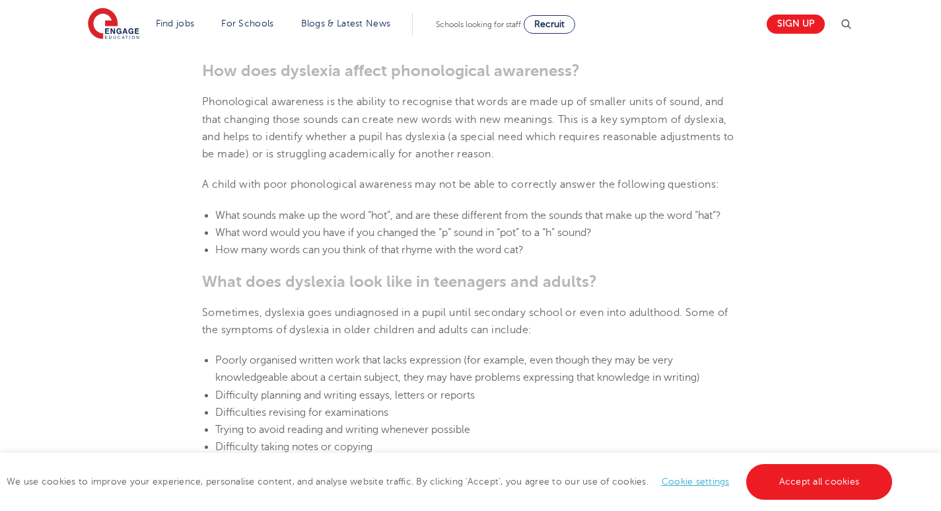
drag, startPoint x: 571, startPoint y: 261, endPoint x: 560, endPoint y: 331, distance: 70.9
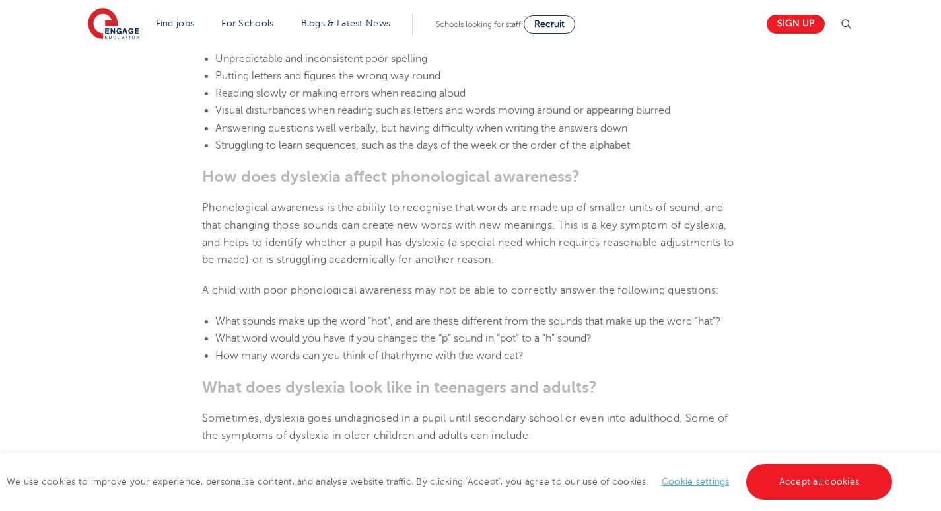
drag, startPoint x: 538, startPoint y: 299, endPoint x: 546, endPoint y: 254, distance: 45.5
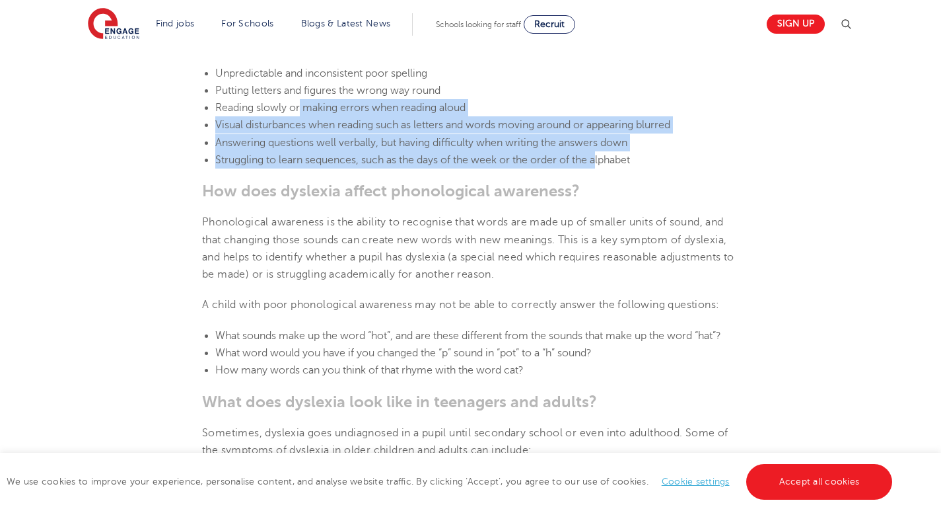
drag, startPoint x: 302, startPoint y: 106, endPoint x: 605, endPoint y: 153, distance: 306.9
click at [605, 153] on ul "Unpredictable and inconsistent poor spelling Putting letters and figures the wr…" at bounding box center [470, 117] width 537 height 104
click at [605, 154] on span "Struggling to learn sequences, such as the days of the week or the order of the…" at bounding box center [422, 160] width 415 height 12
drag, startPoint x: 614, startPoint y: 157, endPoint x: 372, endPoint y: 106, distance: 247.9
click at [372, 106] on ul "Unpredictable and inconsistent poor spelling Putting letters and figures the wr…" at bounding box center [470, 117] width 537 height 104
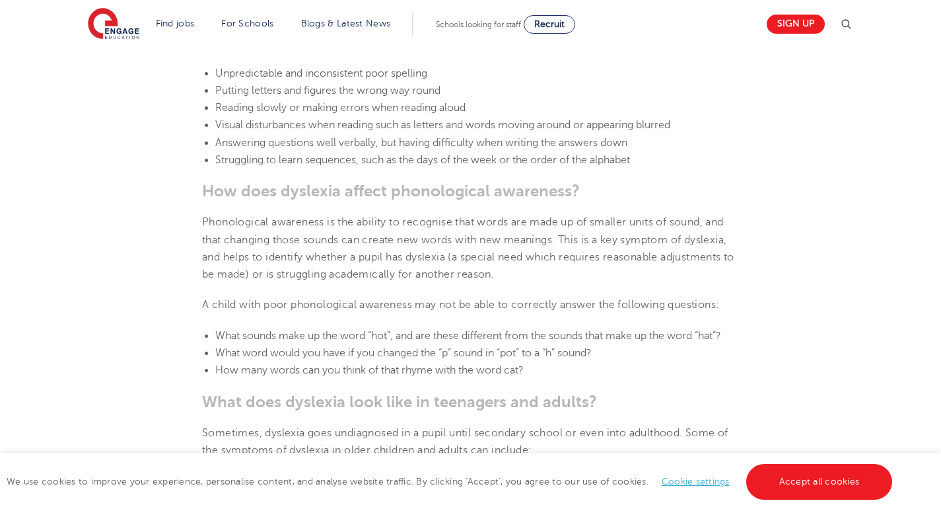
click at [371, 106] on span "Reading slowly or making errors when reading aloud" at bounding box center [340, 108] width 250 height 12
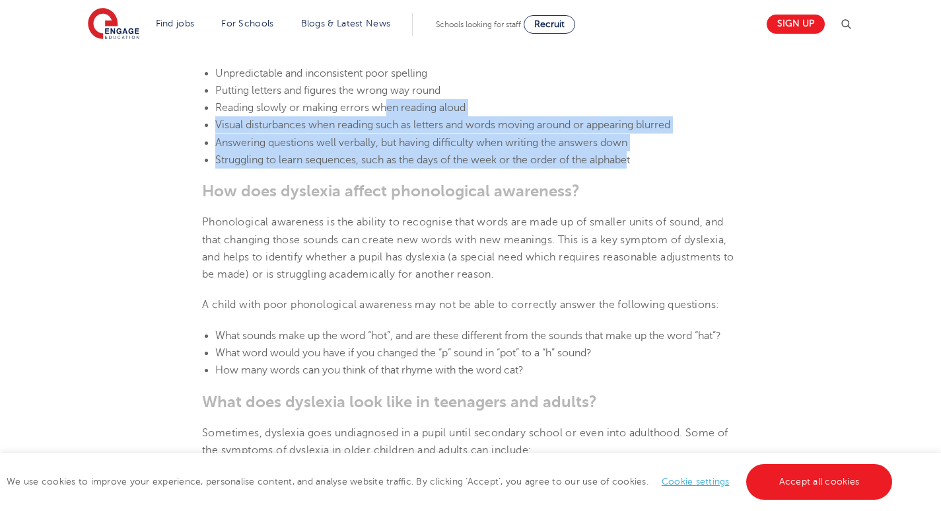
drag, startPoint x: 565, startPoint y: 159, endPoint x: 643, endPoint y: 164, distance: 78.1
click at [638, 164] on ul "Unpredictable and inconsistent poor spelling Putting letters and figures the wr…" at bounding box center [470, 117] width 537 height 104
click at [646, 164] on li "Struggling to learn sequences, such as the days of the week or the order of the…" at bounding box center [477, 159] width 524 height 17
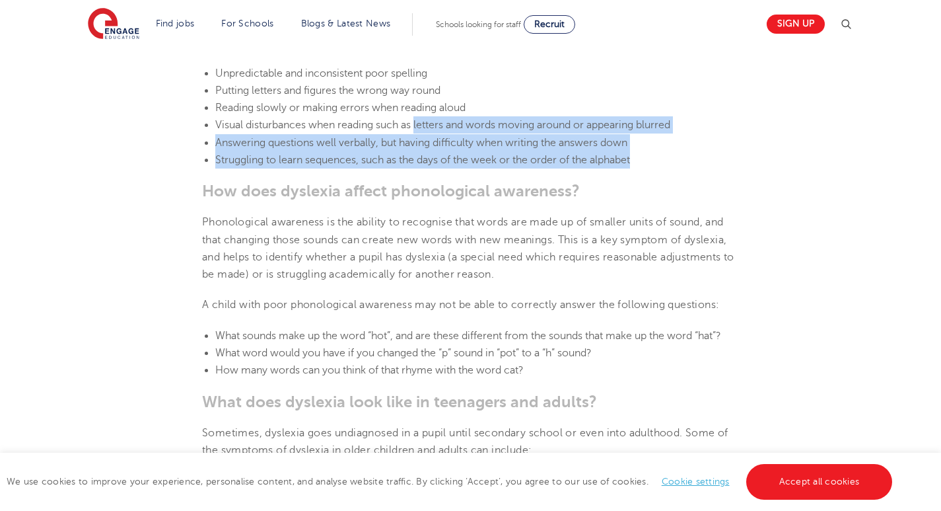
drag, startPoint x: 646, startPoint y: 164, endPoint x: 425, endPoint y: 129, distance: 224.1
click at [425, 129] on ul "Unpredictable and inconsistent poor spelling Putting letters and figures the wr…" at bounding box center [470, 117] width 537 height 104
click at [425, 129] on span "Visual disturbances when reading such as letters and words moving around or app…" at bounding box center [442, 125] width 455 height 12
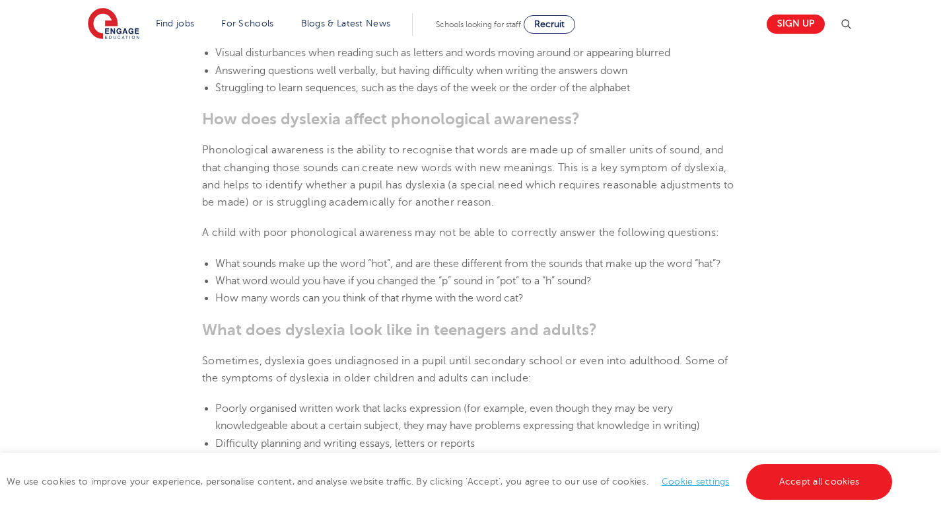
scroll to position [1497, 0]
